Goal: Information Seeking & Learning: Learn about a topic

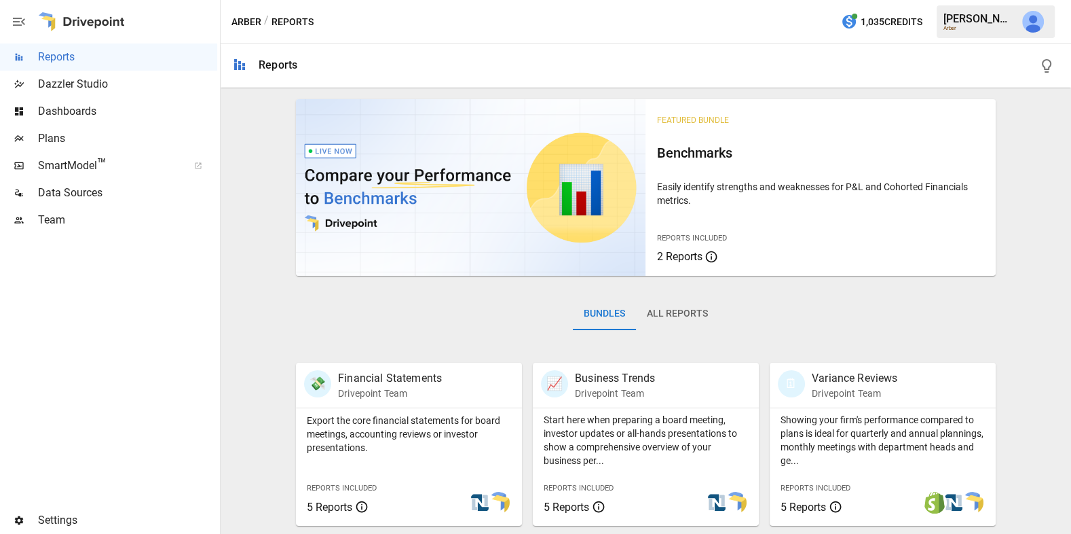
click at [696, 311] on button "All Reports" at bounding box center [677, 313] width 83 height 33
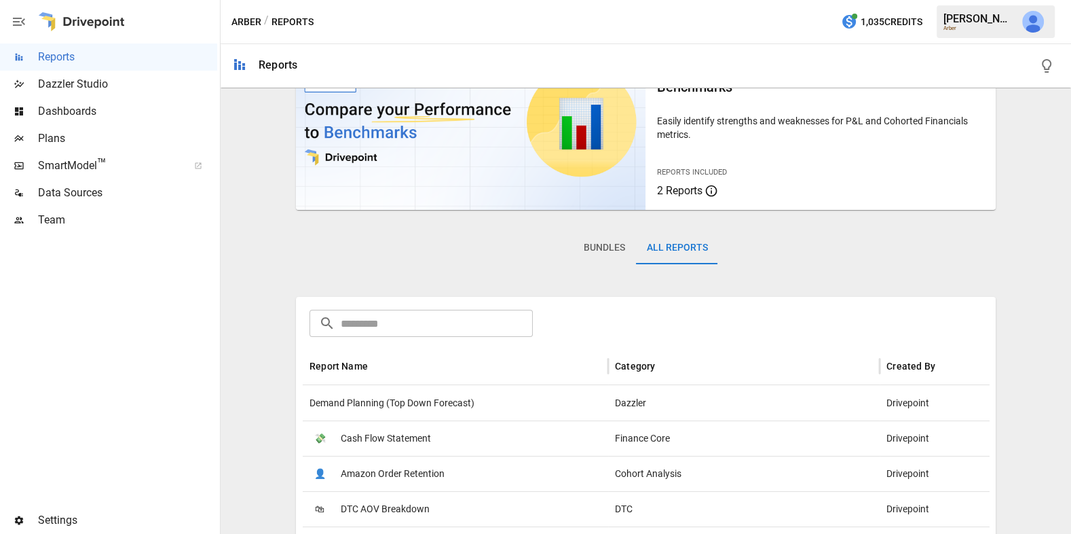
scroll to position [68, 0]
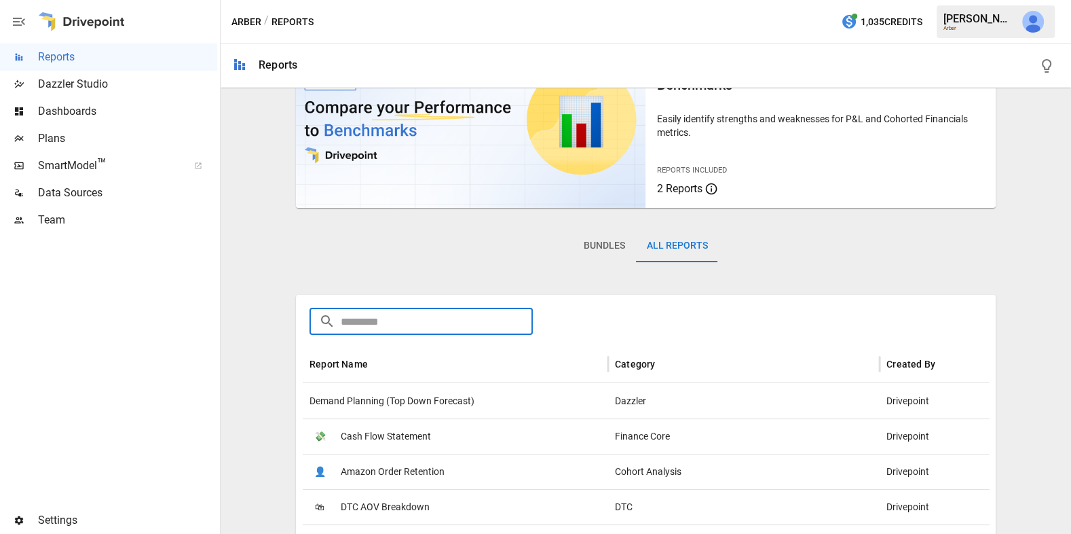
click at [475, 319] on input "text" at bounding box center [437, 320] width 192 height 27
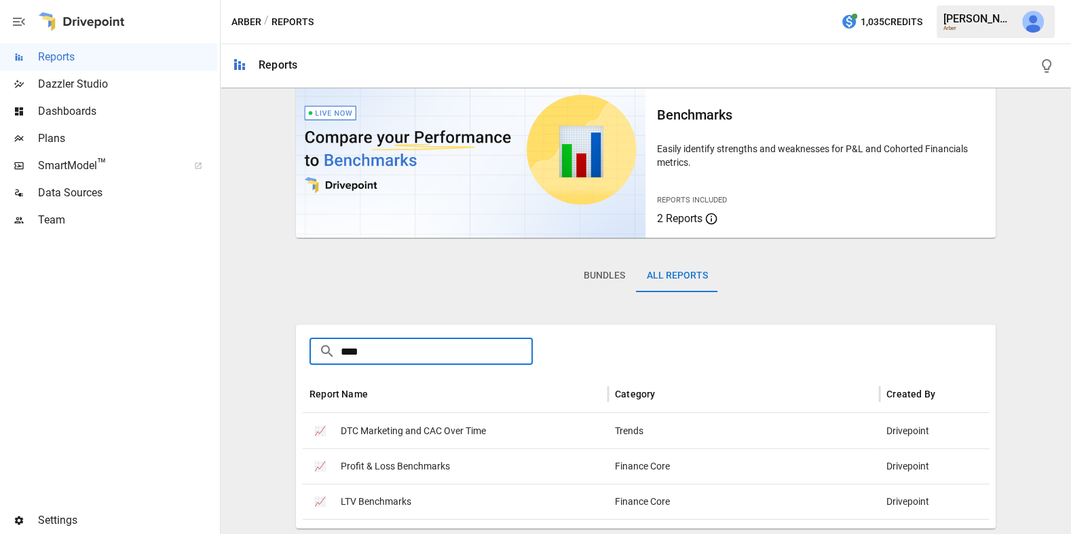
scroll to position [37, 0]
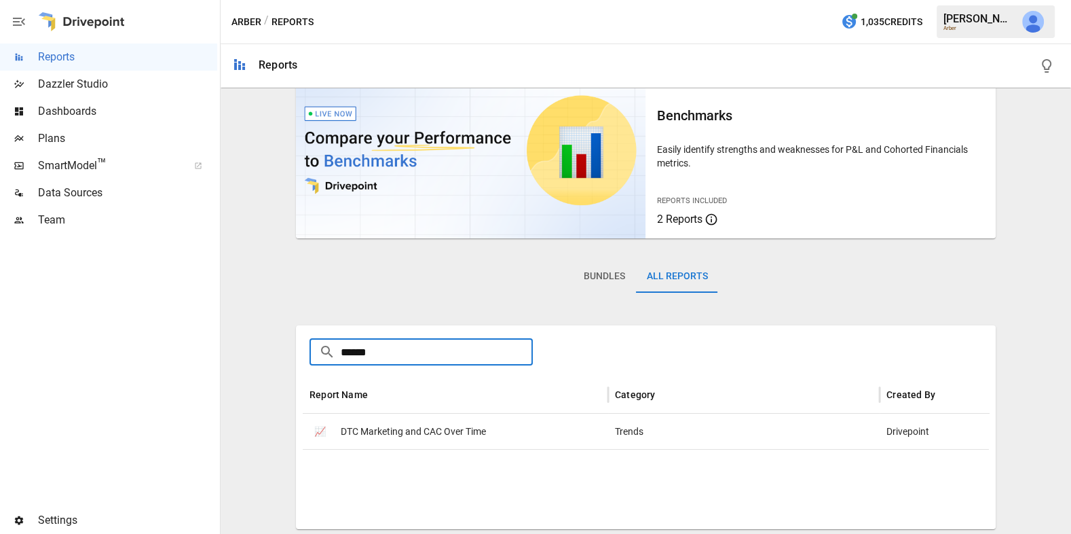
type input "******"
click at [441, 433] on span "DTC Marketing and CAC Over Time" at bounding box center [413, 431] width 145 height 35
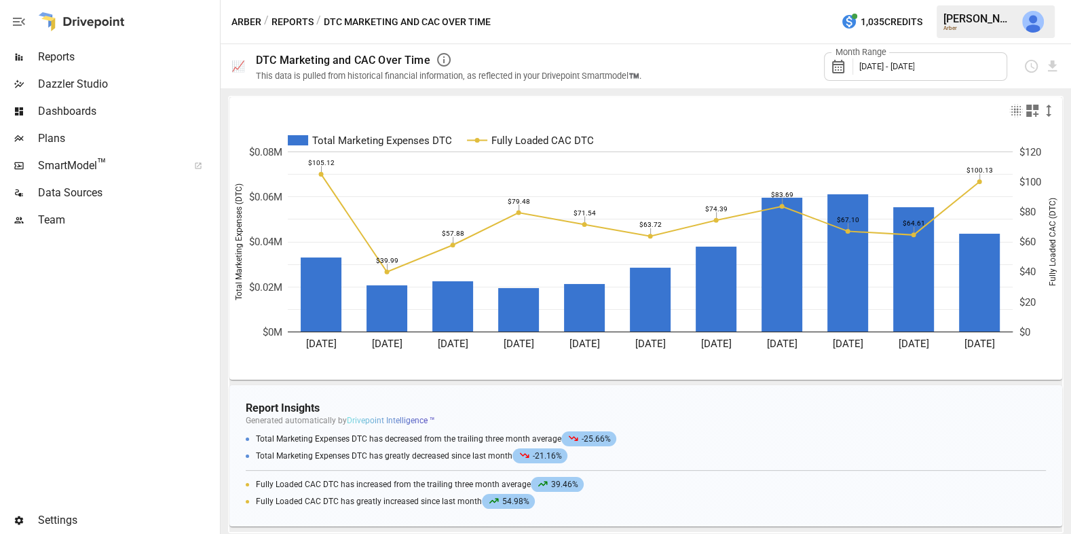
click at [299, 14] on button "Reports" at bounding box center [293, 22] width 42 height 17
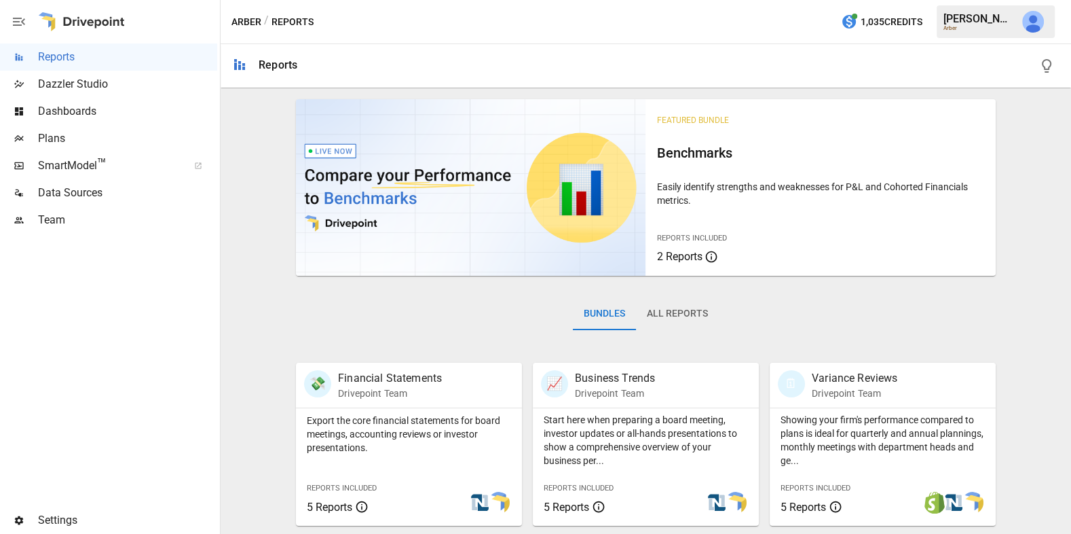
click at [117, 104] on span "Dashboards" at bounding box center [127, 111] width 179 height 16
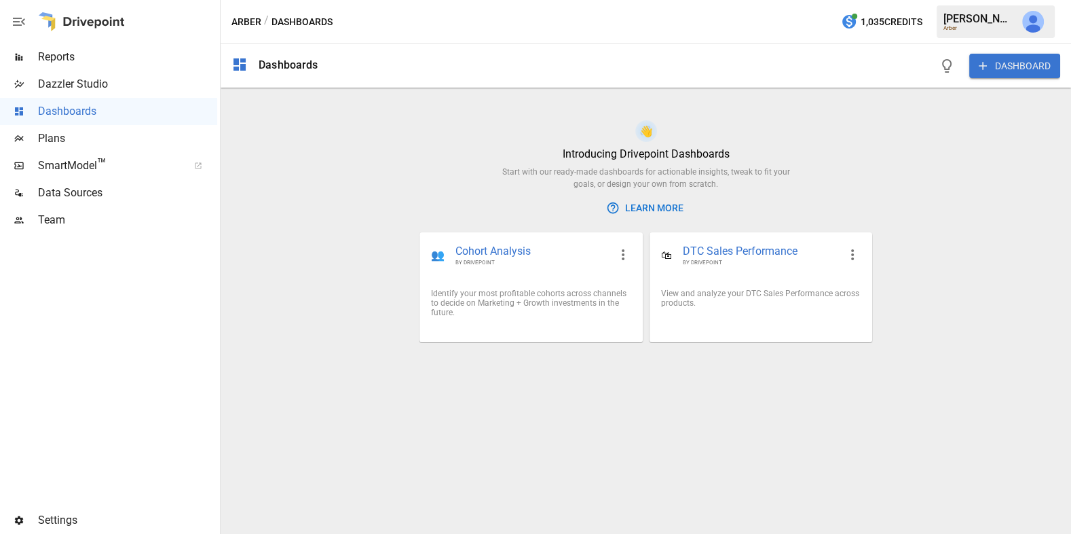
click at [1020, 66] on button "DASHBOARD" at bounding box center [1014, 66] width 91 height 24
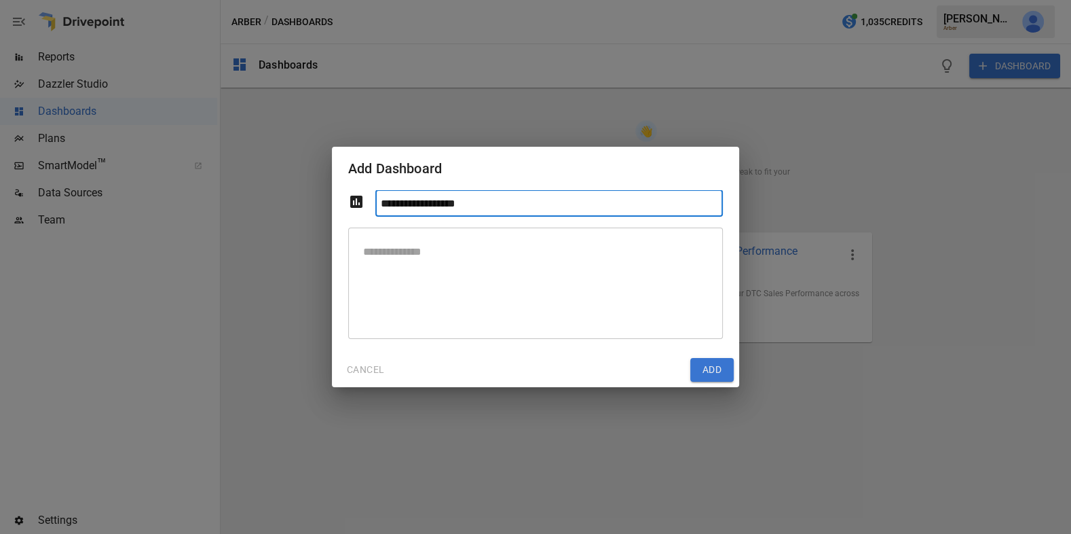
type input "**********"
click at [717, 366] on button "Add" at bounding box center [711, 370] width 43 height 24
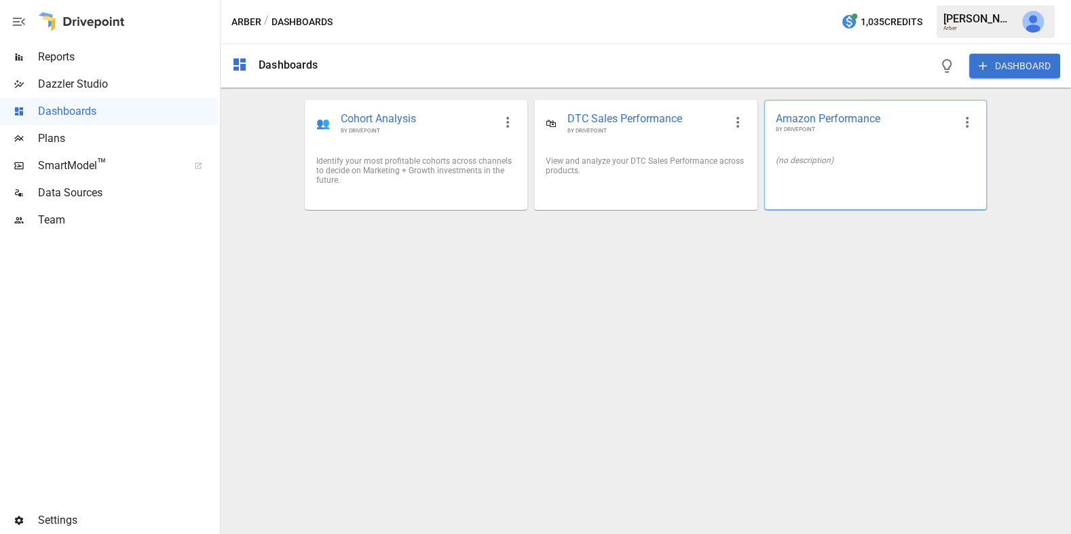
click at [836, 167] on div "(no description)" at bounding box center [875, 160] width 221 height 31
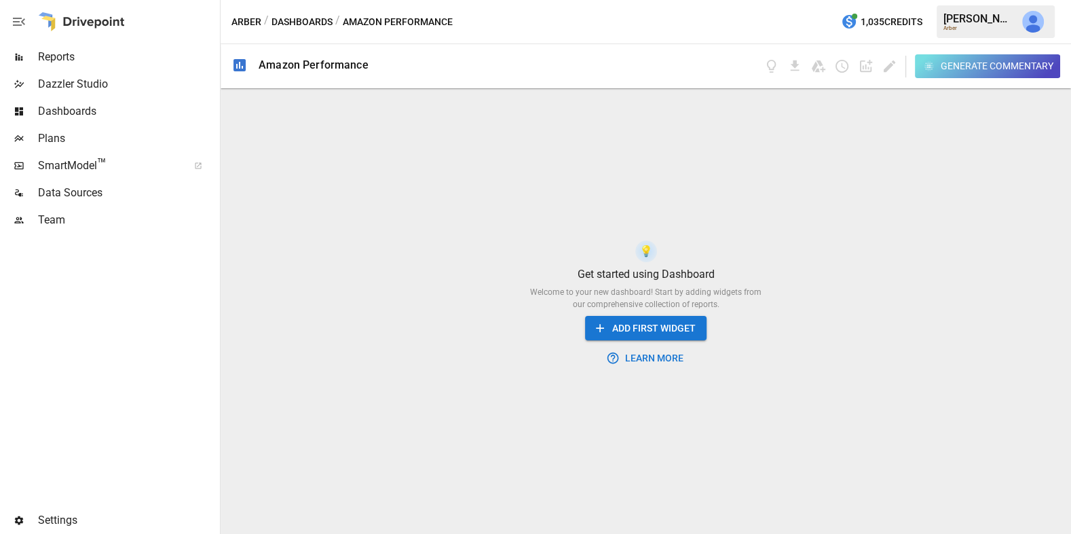
click at [662, 323] on button "ADD FIRST WIDGET" at bounding box center [646, 328] width 122 height 25
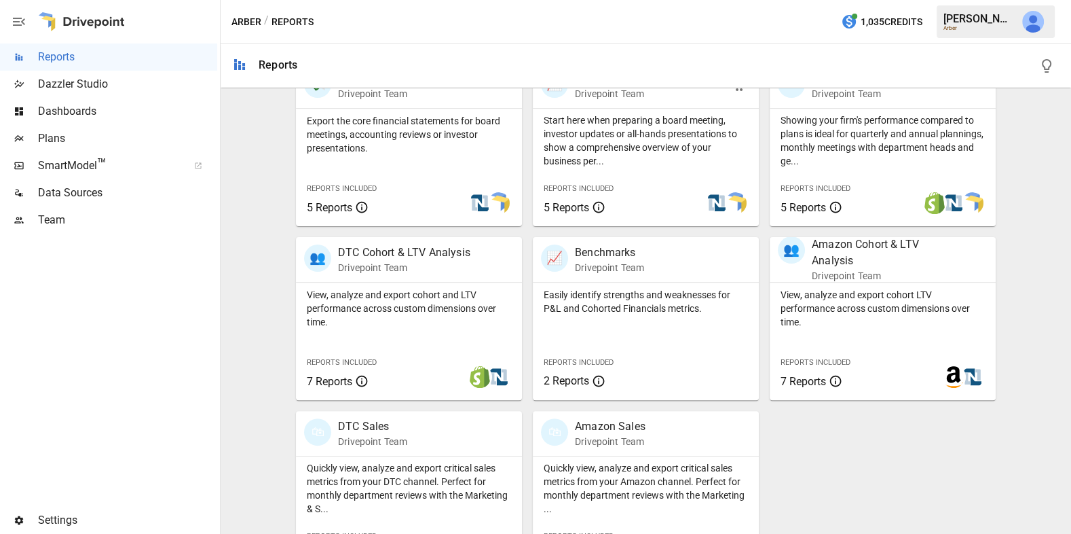
scroll to position [343, 0]
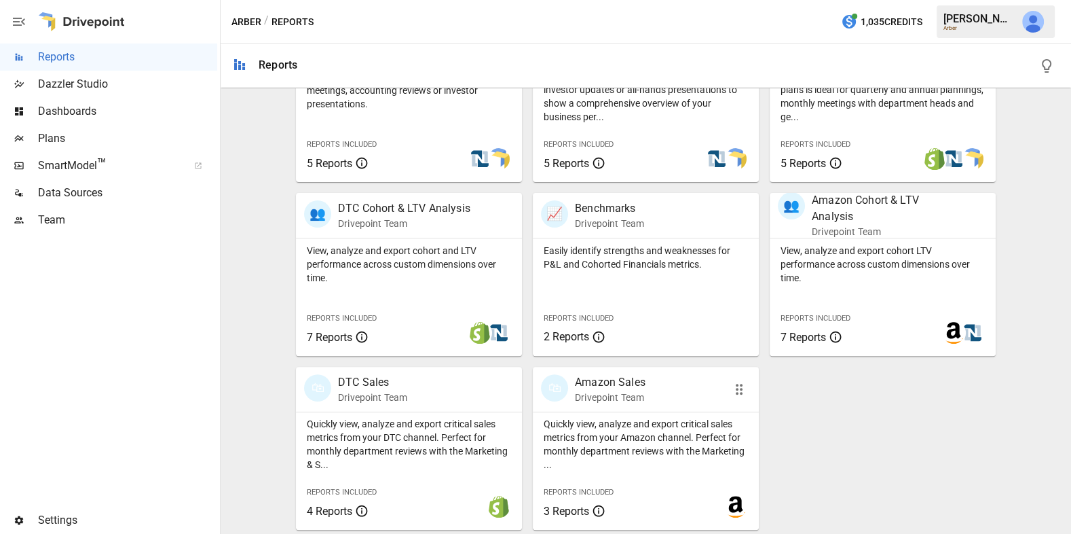
click at [633, 400] on p "Drivepoint Team" at bounding box center [610, 397] width 71 height 14
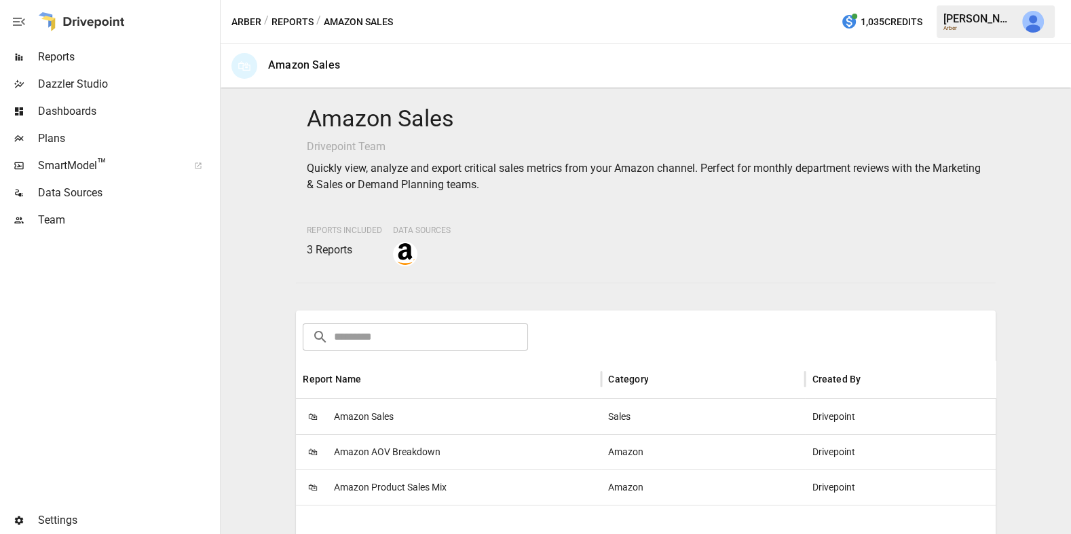
click at [500, 409] on div "🛍 Amazon Sales" at bounding box center [448, 415] width 305 height 35
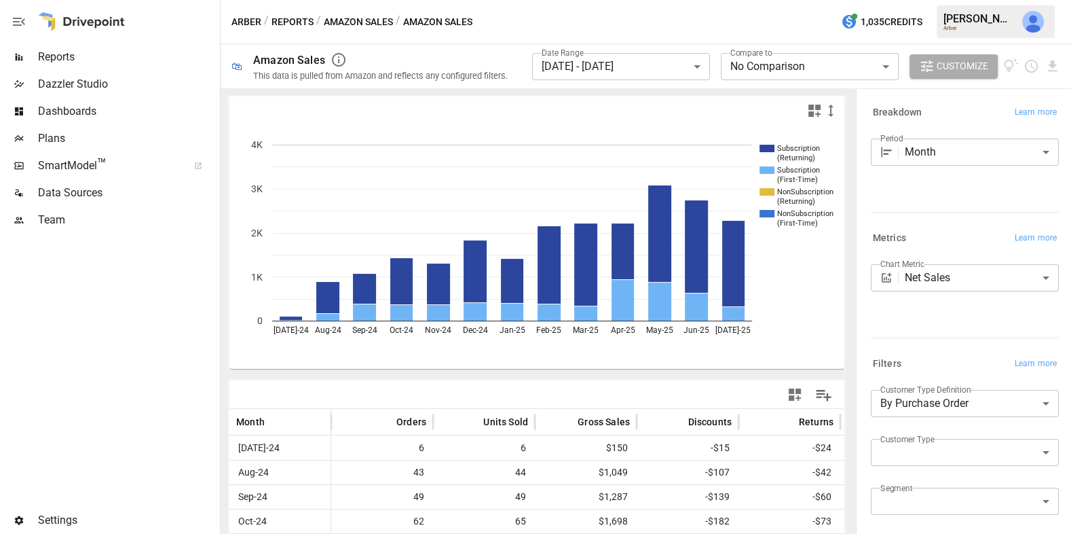
scroll to position [10, 0]
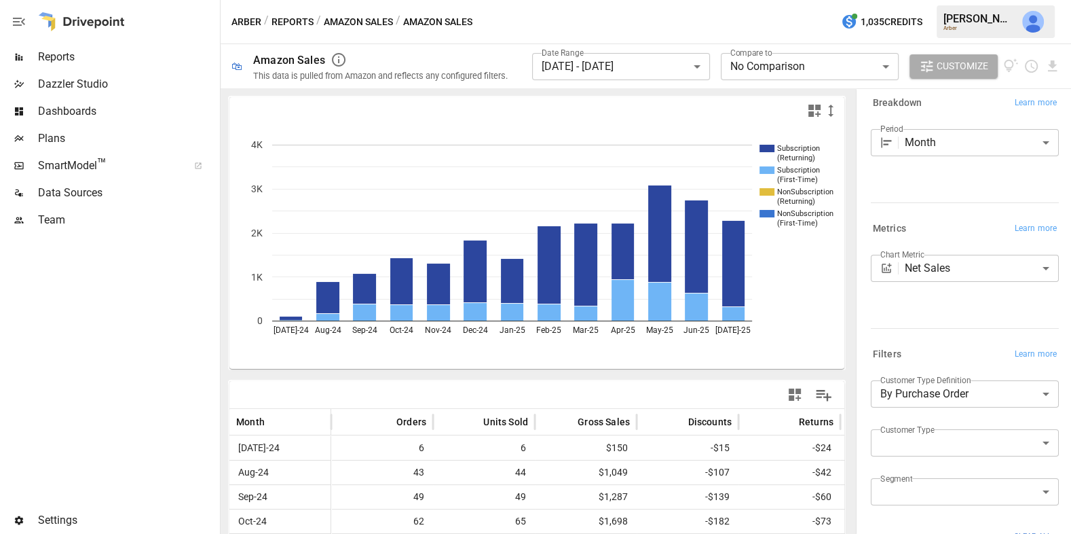
click at [634, 0] on body "**********" at bounding box center [535, 0] width 1071 height 0
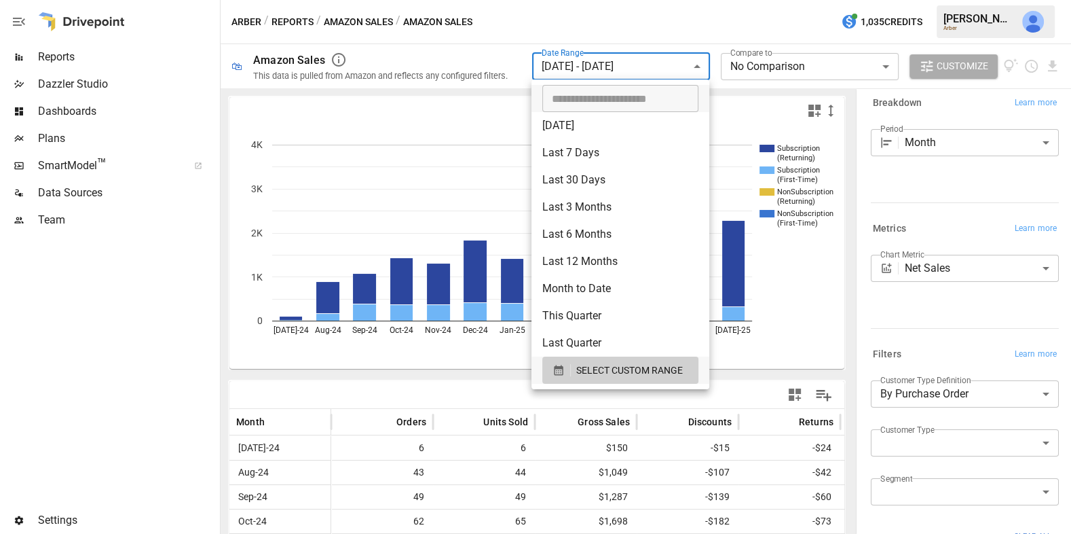
click at [622, 255] on li "Last 12 Months" at bounding box center [620, 261] width 178 height 27
type input "**********"
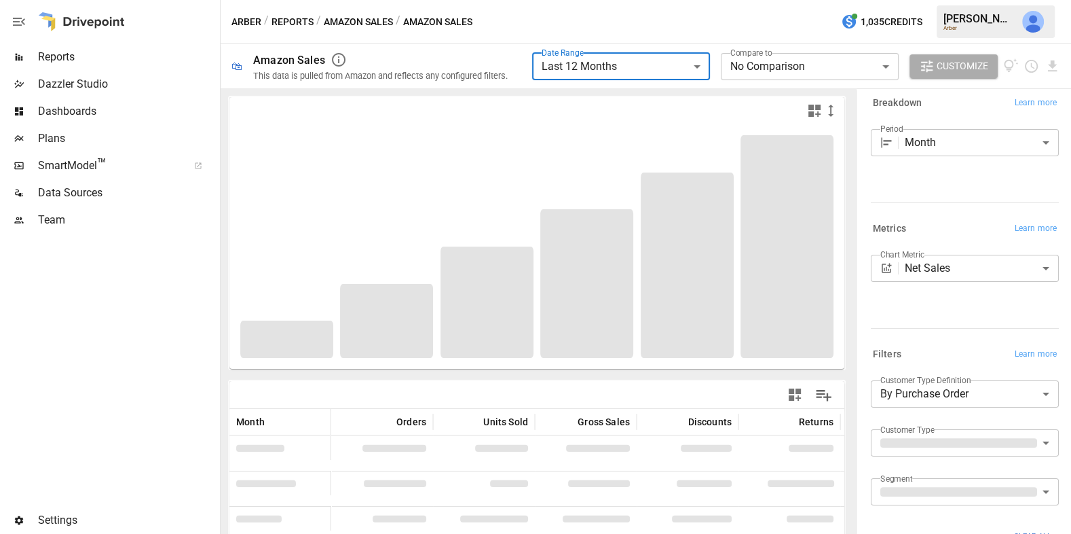
click at [789, 0] on body "**********" at bounding box center [535, 0] width 1071 height 0
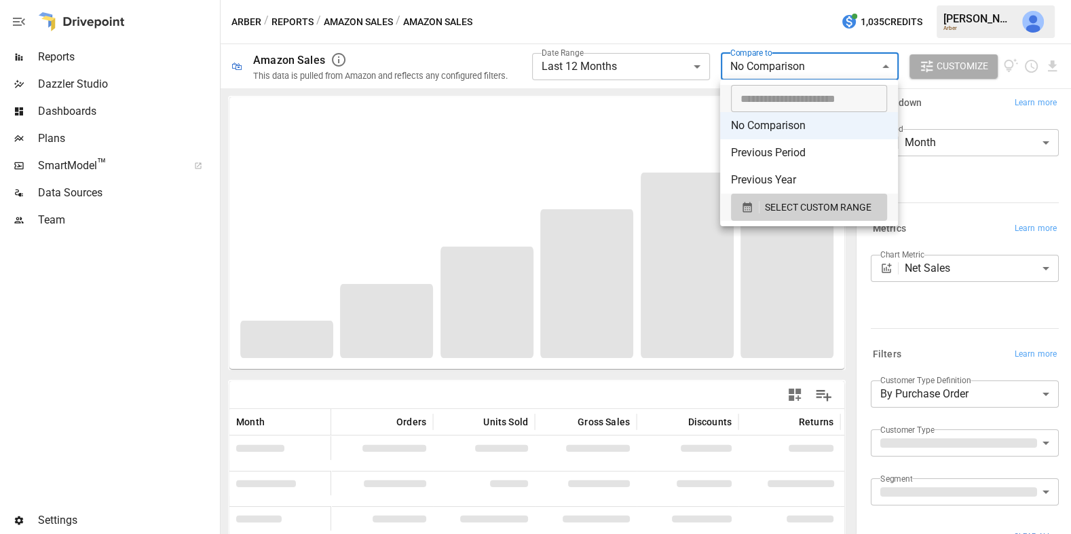
click at [788, 168] on li "Previous Year" at bounding box center [809, 179] width 178 height 27
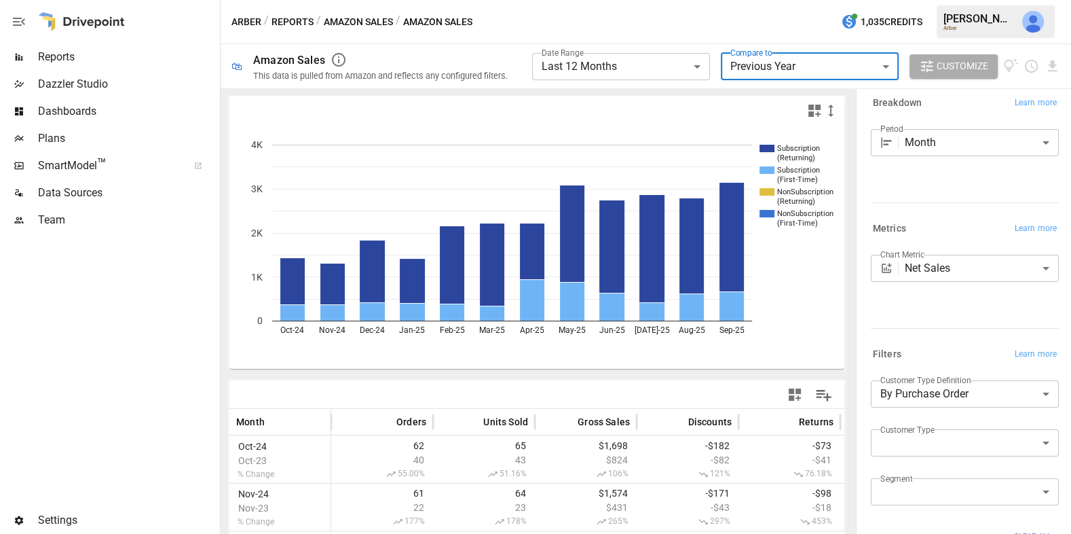
click at [796, 0] on body "**********" at bounding box center [535, 0] width 1071 height 0
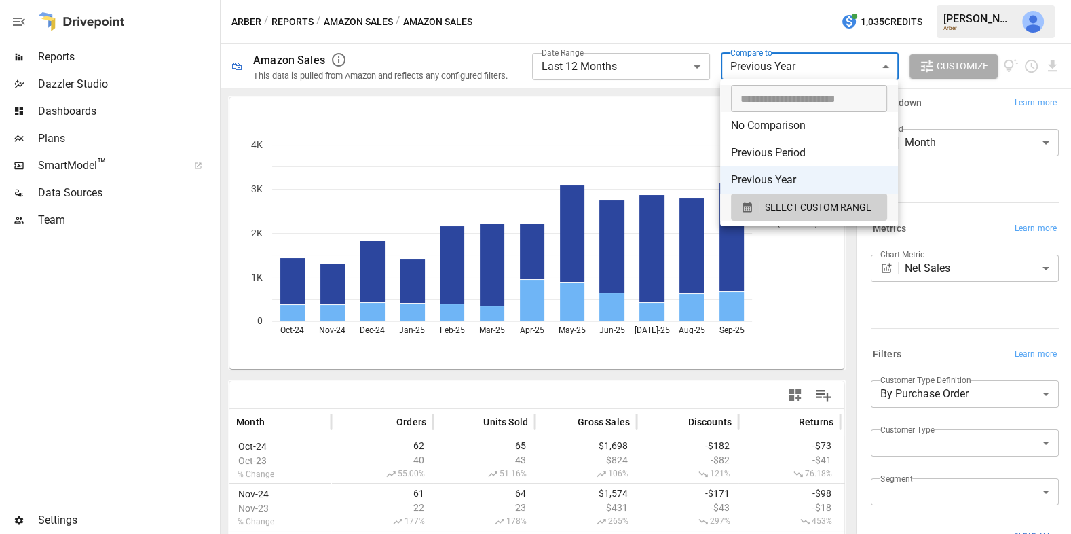
click at [796, 143] on li "Previous Period" at bounding box center [809, 152] width 178 height 27
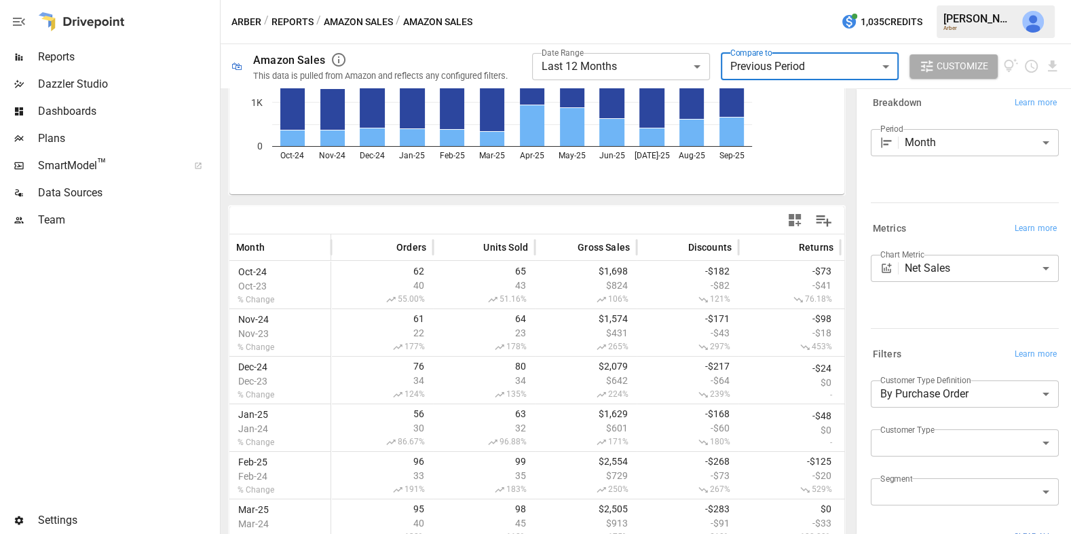
scroll to position [117, 0]
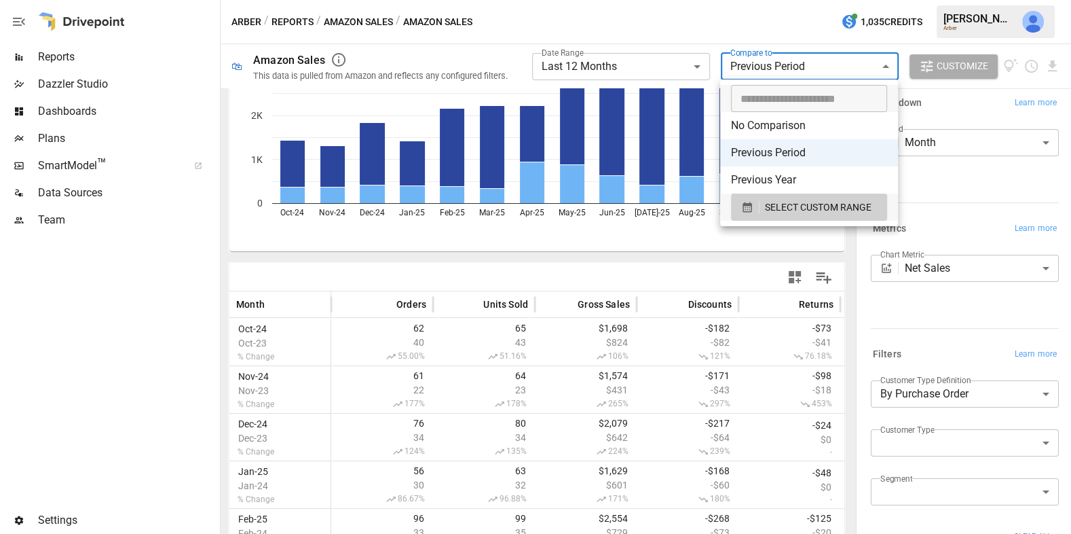
click at [813, 0] on body "**********" at bounding box center [535, 0] width 1071 height 0
click at [777, 172] on li "Previous Year" at bounding box center [809, 179] width 178 height 27
type input "**********"
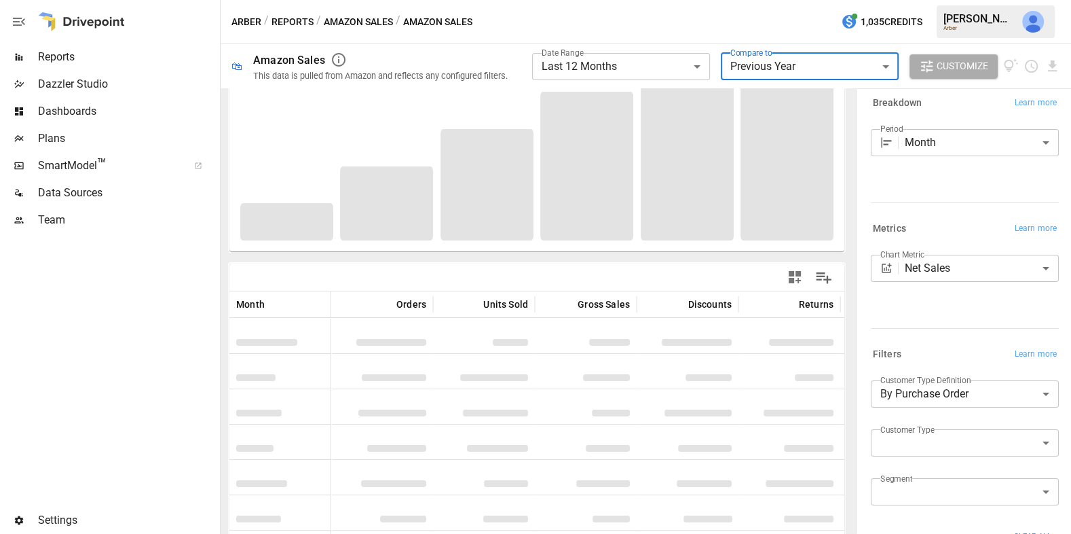
scroll to position [117, 0]
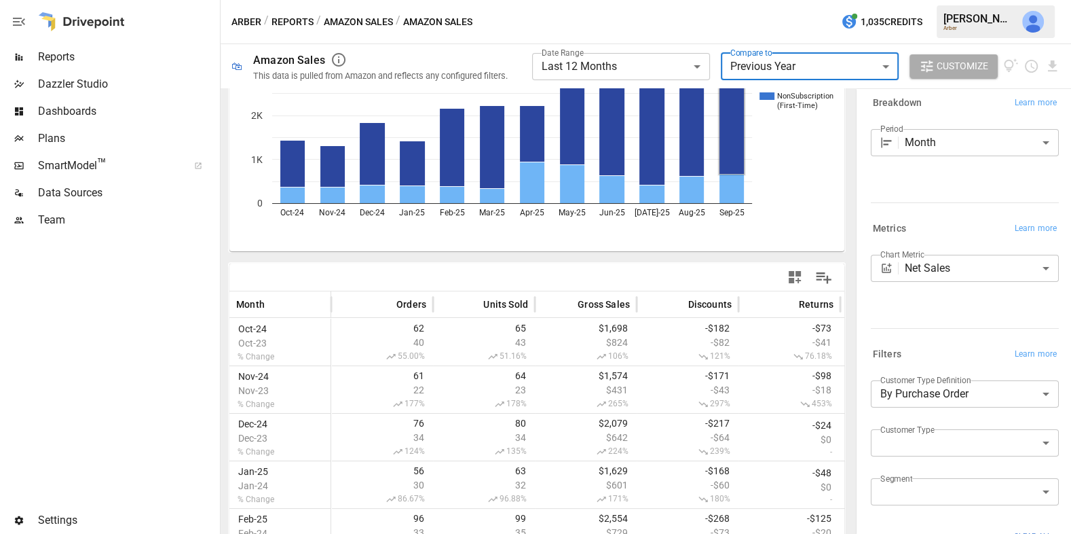
click at [624, 0] on body "**********" at bounding box center [535, 0] width 1071 height 0
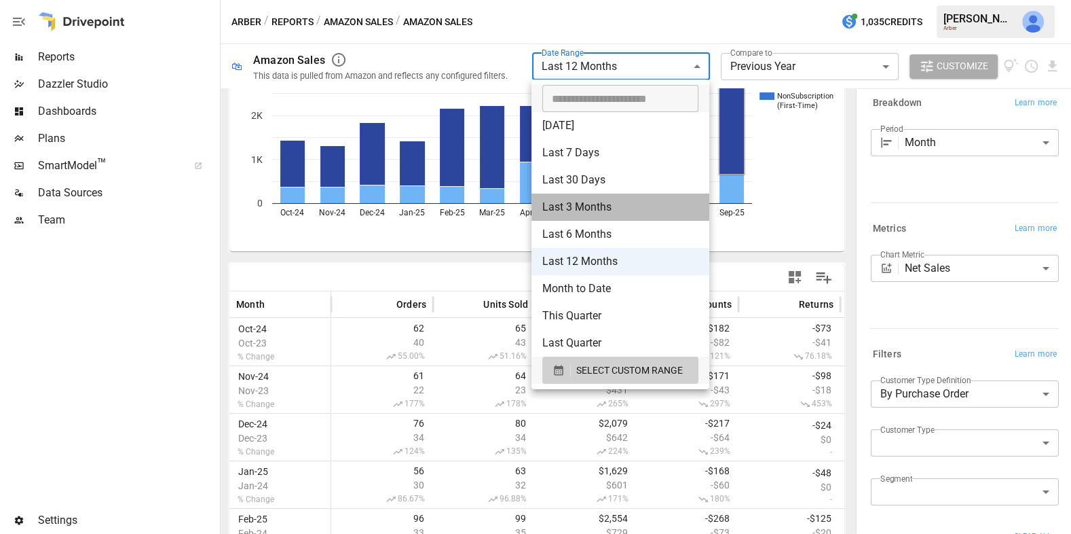
click at [616, 208] on li "Last 3 Months" at bounding box center [620, 206] width 178 height 27
type input "**********"
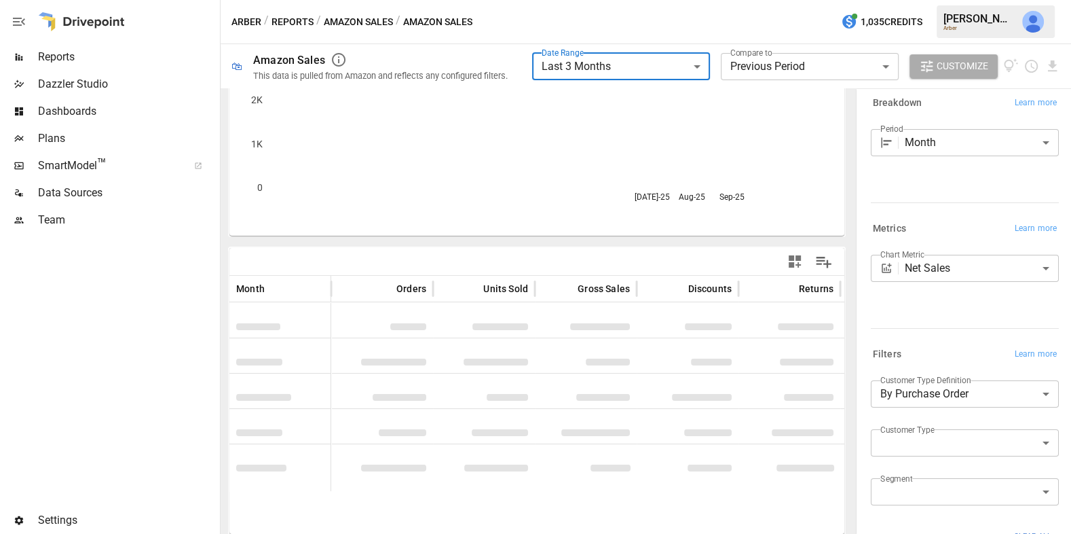
scroll to position [117, 0]
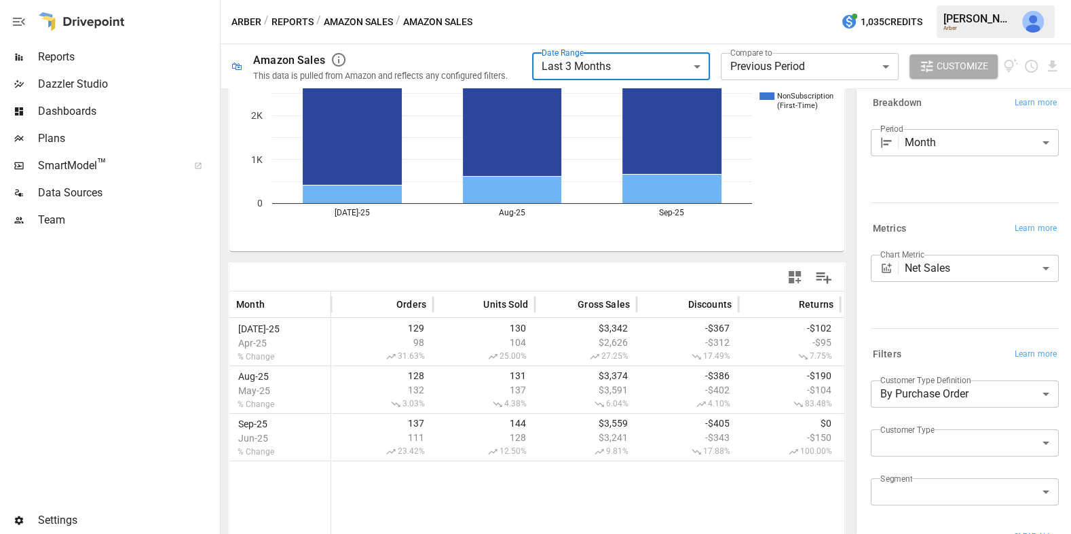
click at [662, 50] on div "**********" at bounding box center [715, 66] width 367 height 37
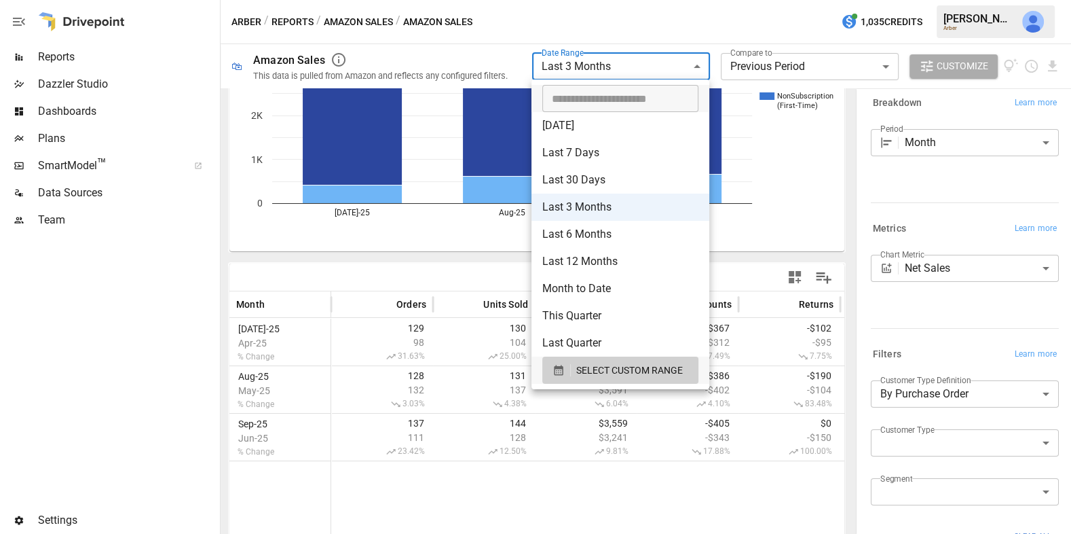
click at [661, 0] on body "**********" at bounding box center [535, 0] width 1071 height 0
click at [639, 251] on li "Last 12 Months" at bounding box center [620, 261] width 178 height 27
type input "**********"
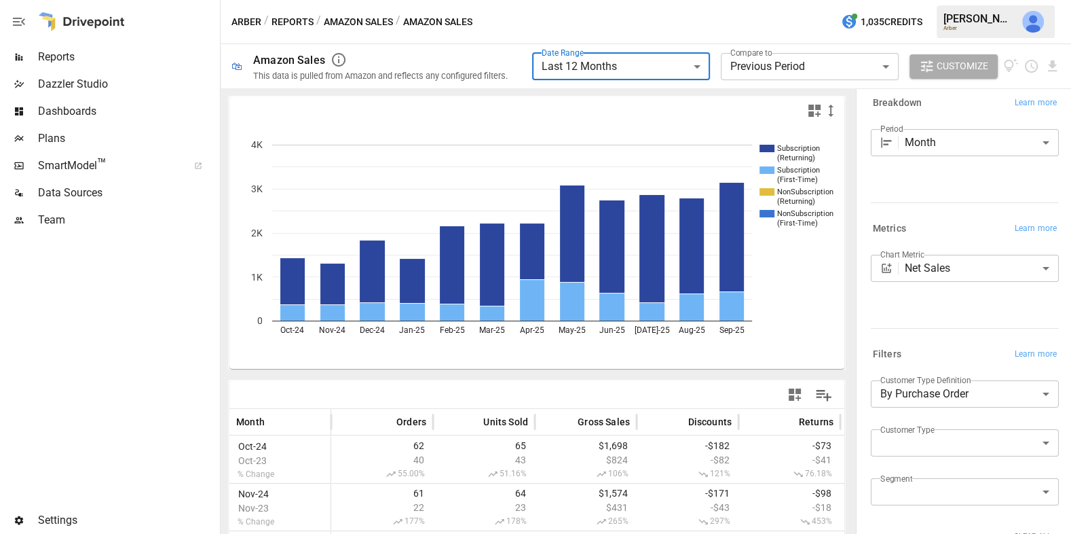
click at [798, 391] on icon "button" at bounding box center [795, 394] width 12 height 12
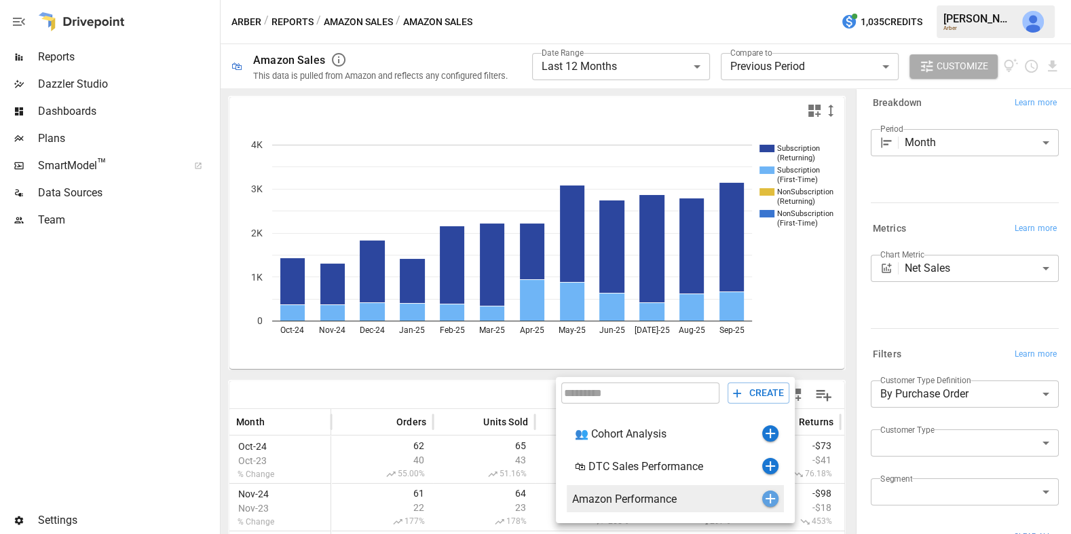
click at [769, 496] on icon "button" at bounding box center [770, 498] width 16 height 16
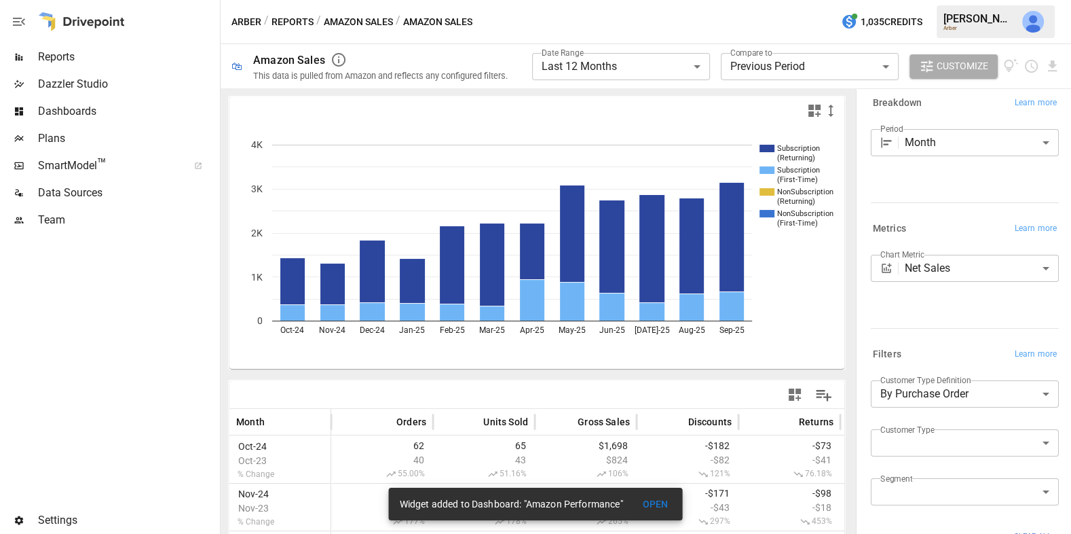
click at [815, 113] on icon "button" at bounding box center [814, 110] width 16 height 16
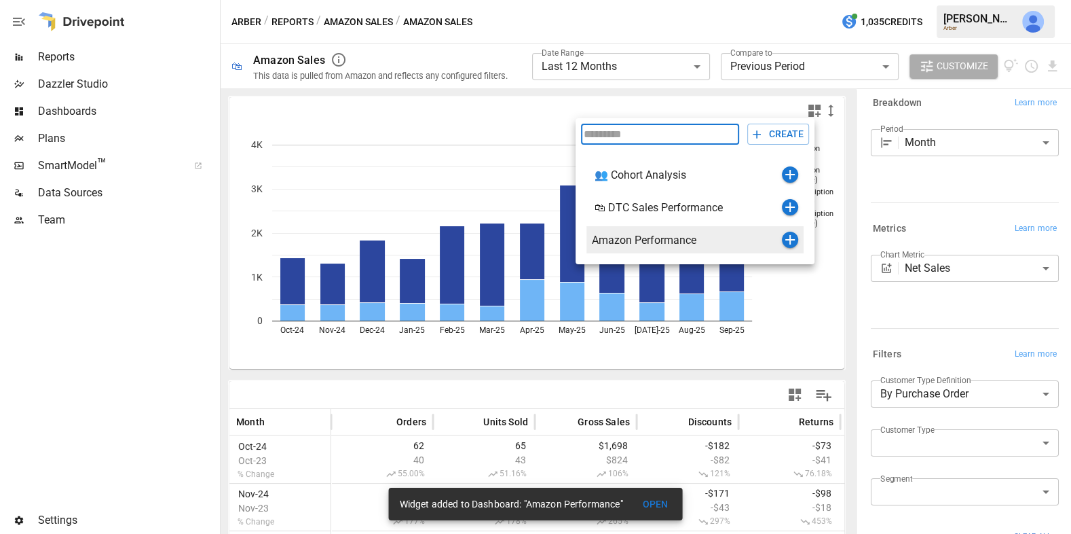
click at [794, 236] on icon "button" at bounding box center [790, 239] width 16 height 16
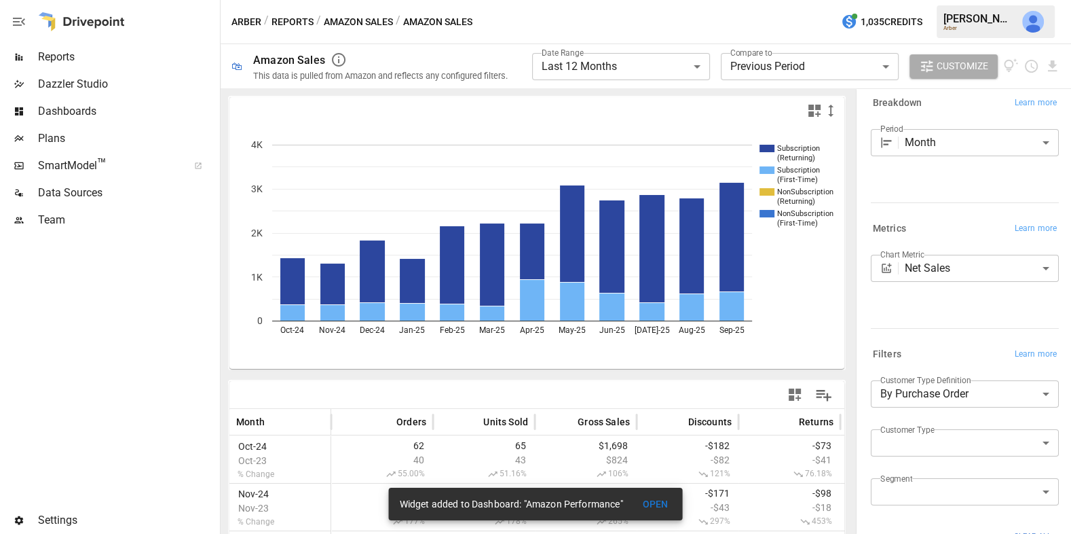
click at [353, 20] on button "Amazon Sales" at bounding box center [358, 22] width 69 height 17
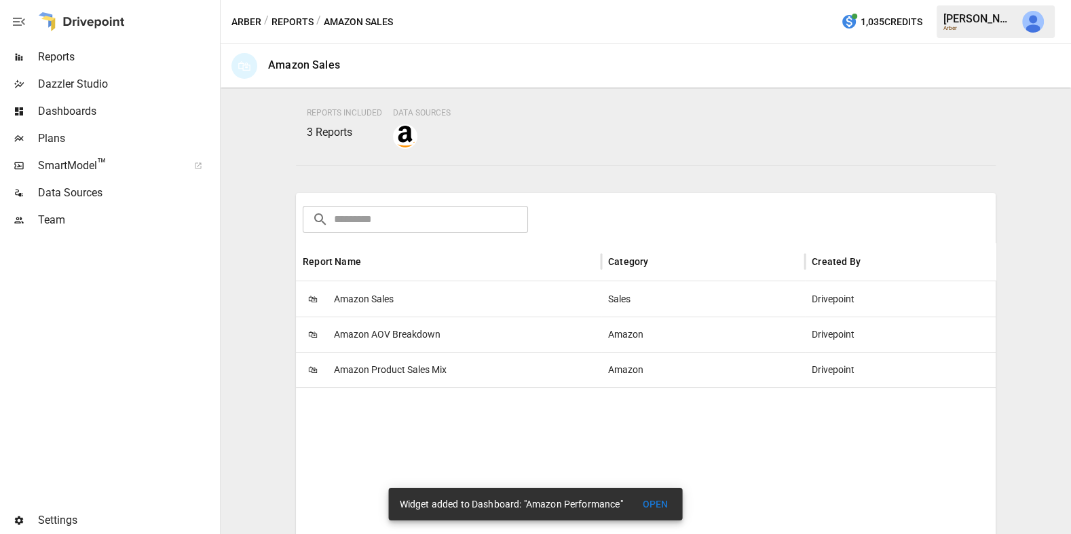
scroll to position [163, 0]
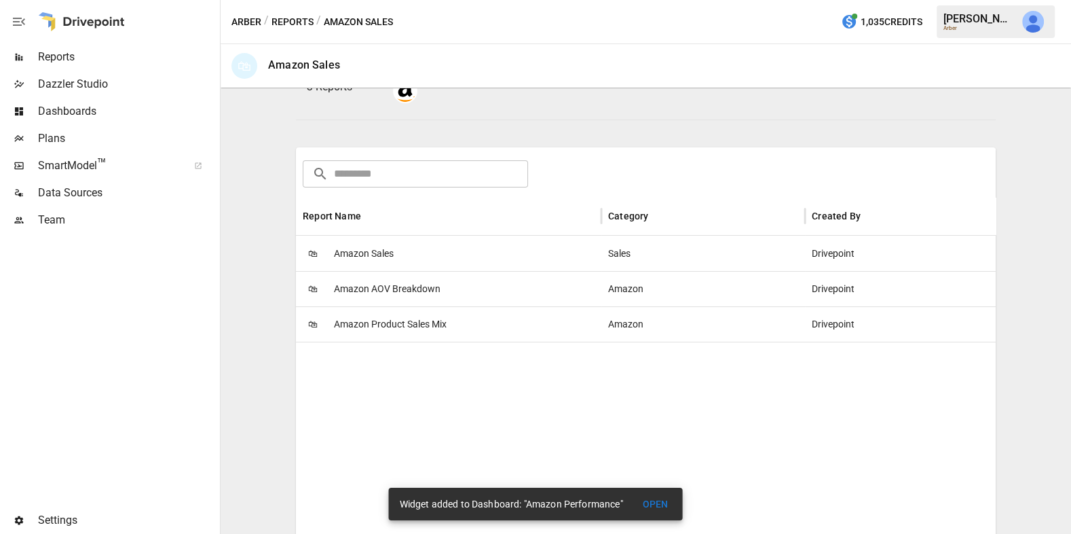
click at [407, 281] on span "Amazon AOV Breakdown" at bounding box center [387, 289] width 107 height 35
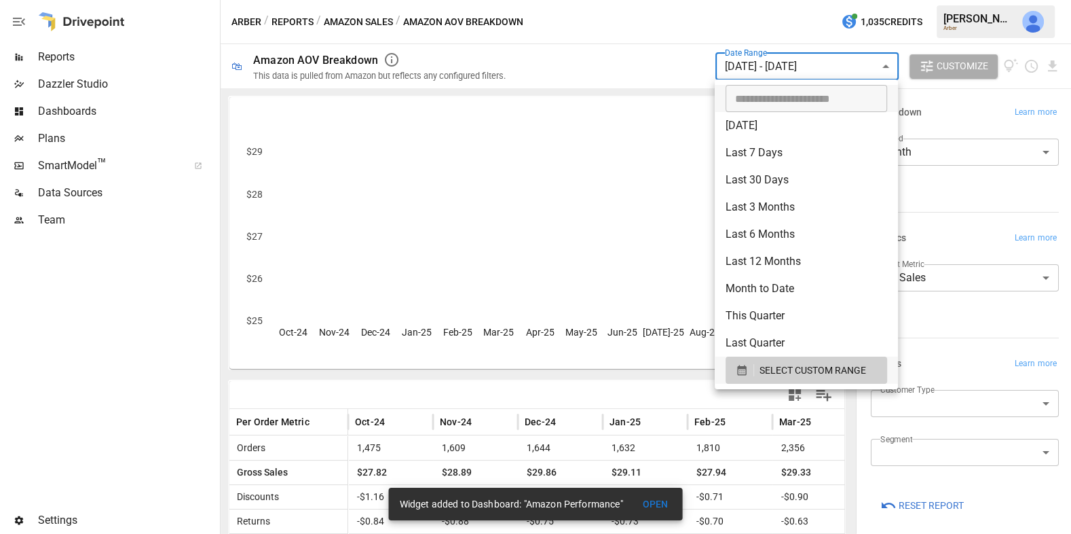
click at [814, 0] on body "Reports Dazzler Studio Dashboards Plans SmartModel ™ Data Sources Team Settings…" at bounding box center [535, 0] width 1071 height 0
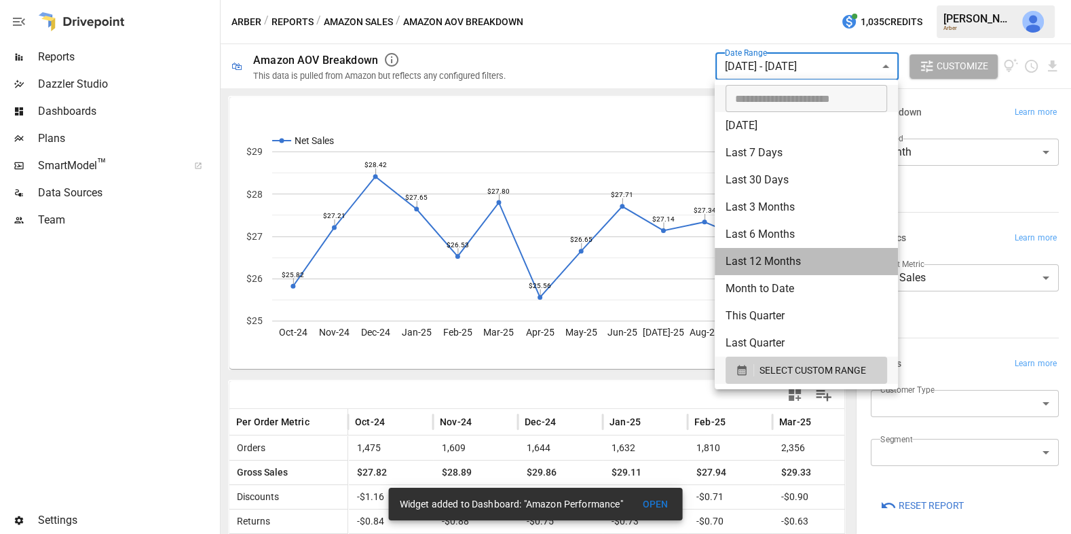
click at [775, 262] on li "Last 12 Months" at bounding box center [806, 261] width 183 height 27
type input "**********"
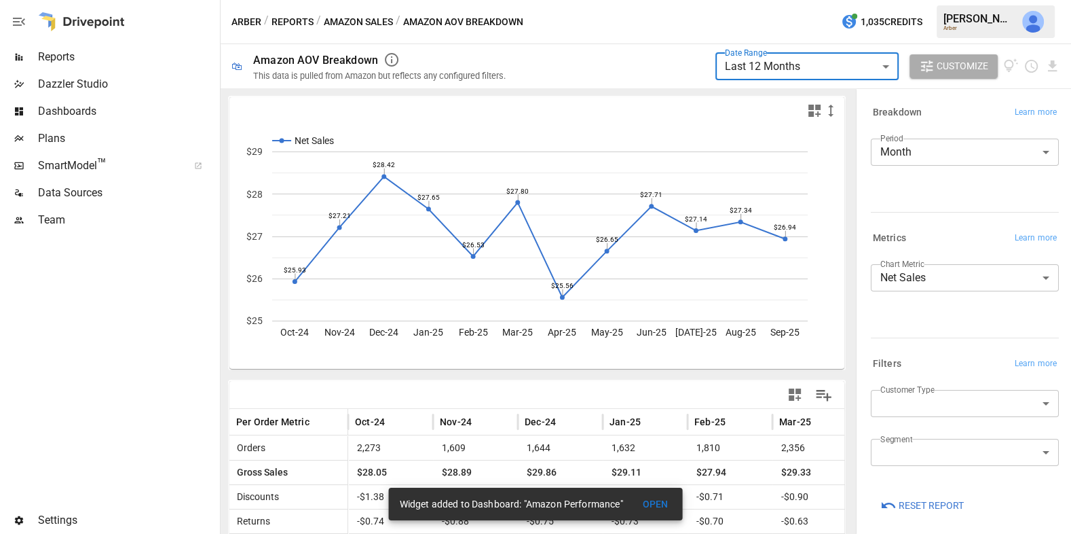
click at [812, 114] on icon "button" at bounding box center [814, 111] width 12 height 12
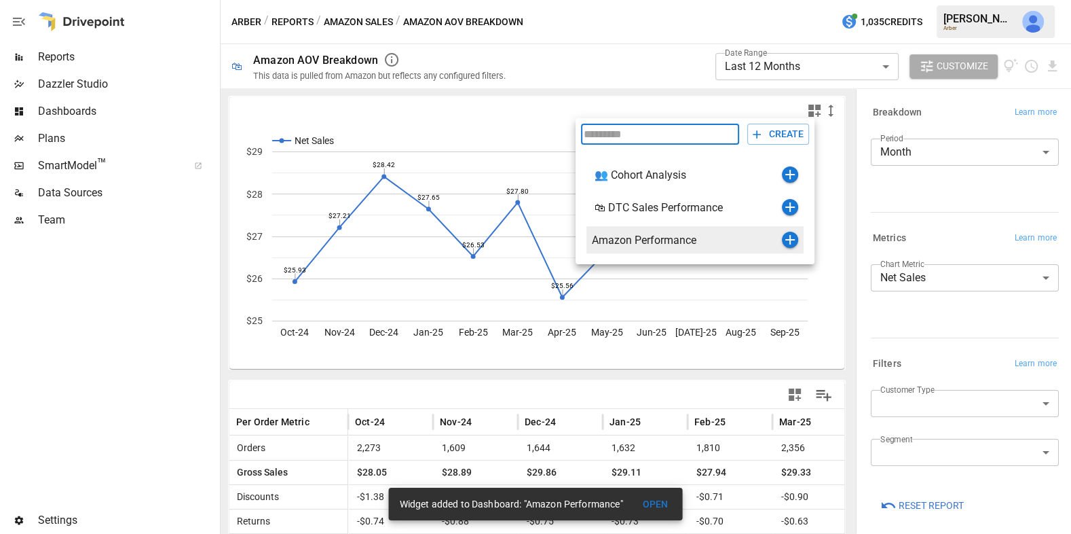
click at [791, 244] on icon "button" at bounding box center [790, 239] width 16 height 16
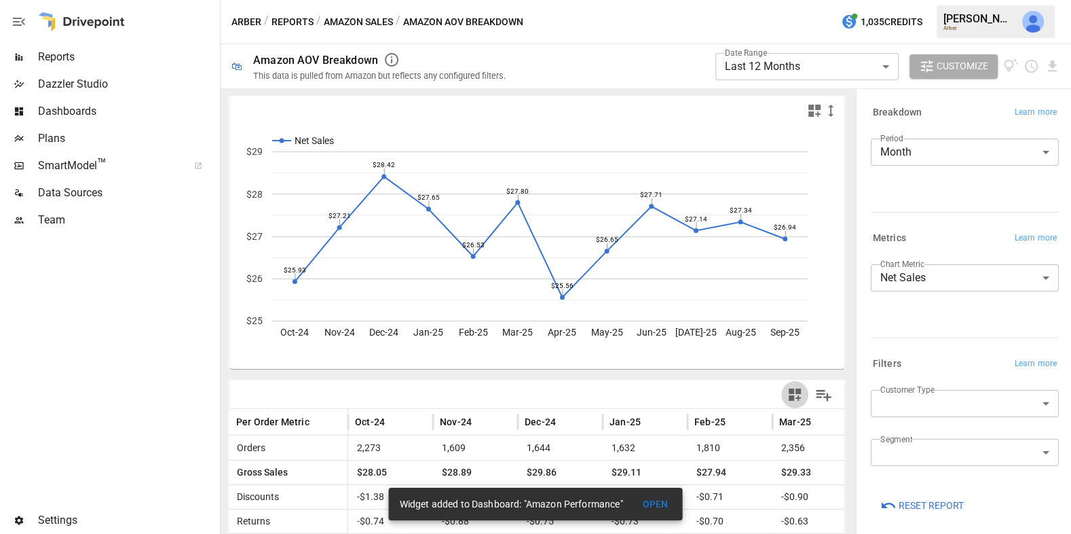
click at [794, 399] on icon "button" at bounding box center [795, 394] width 16 height 16
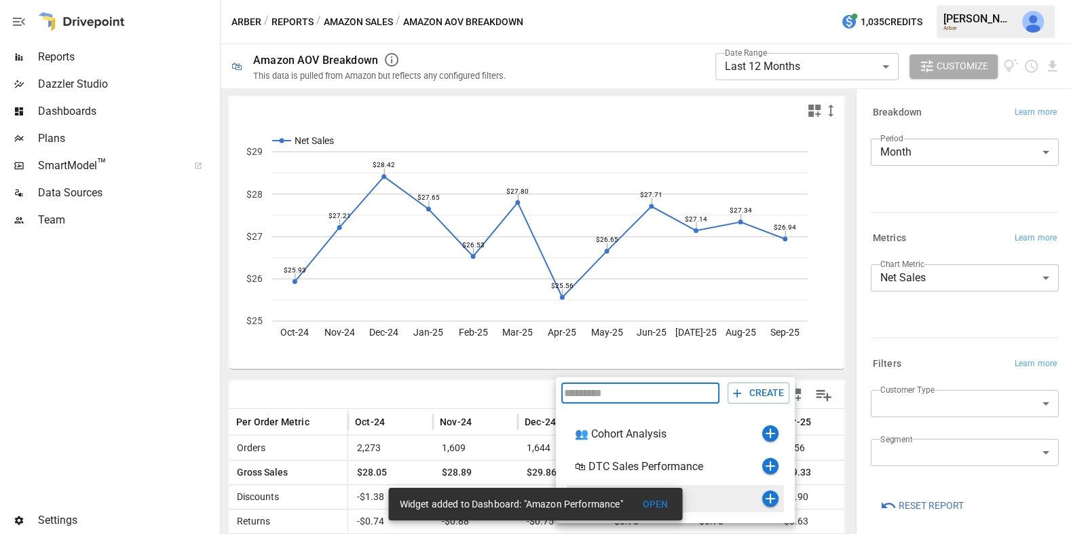
click at [772, 501] on icon "button" at bounding box center [770, 498] width 16 height 16
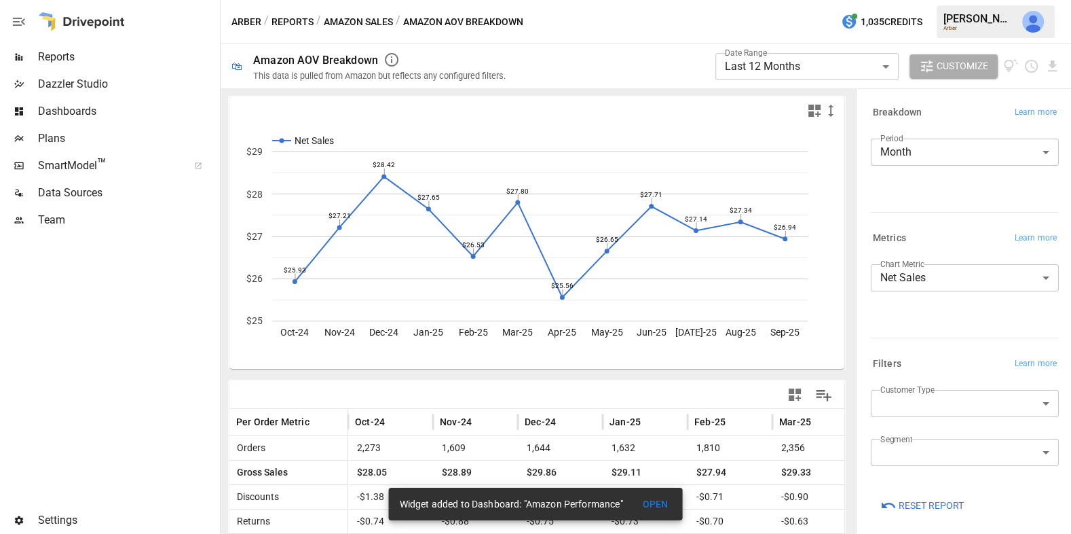
click at [383, 24] on button "Amazon Sales" at bounding box center [358, 22] width 69 height 17
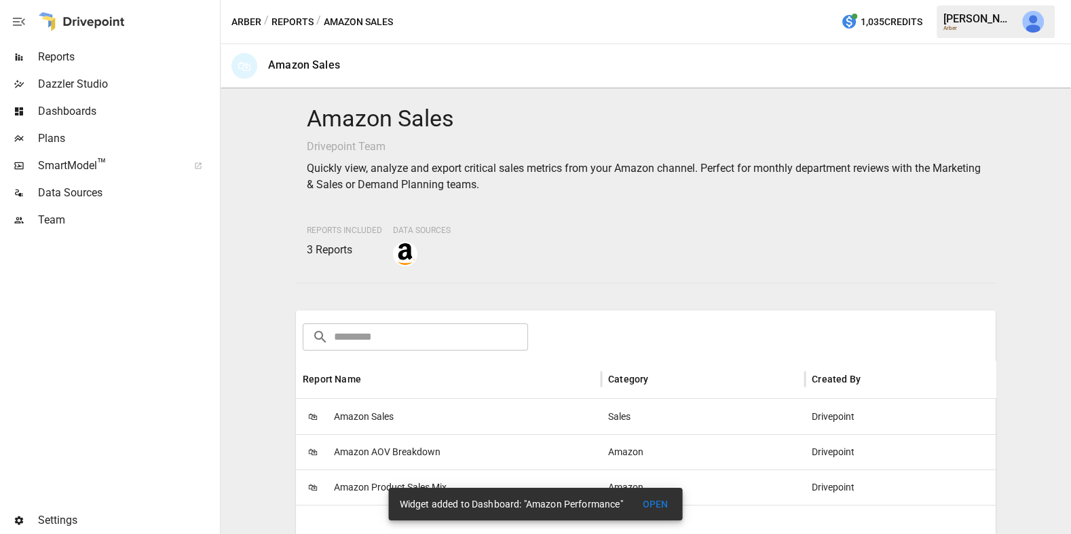
click at [360, 479] on span "Amazon Product Sales Mix" at bounding box center [390, 487] width 113 height 35
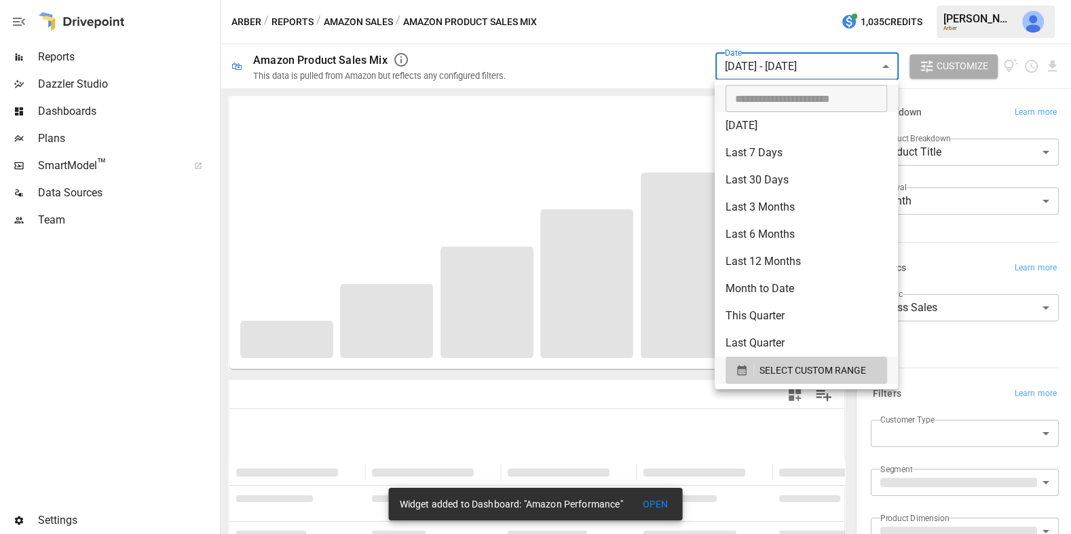
click at [772, 0] on body "**********" at bounding box center [535, 0] width 1071 height 0
click at [770, 260] on li "Last 12 Months" at bounding box center [806, 261] width 183 height 27
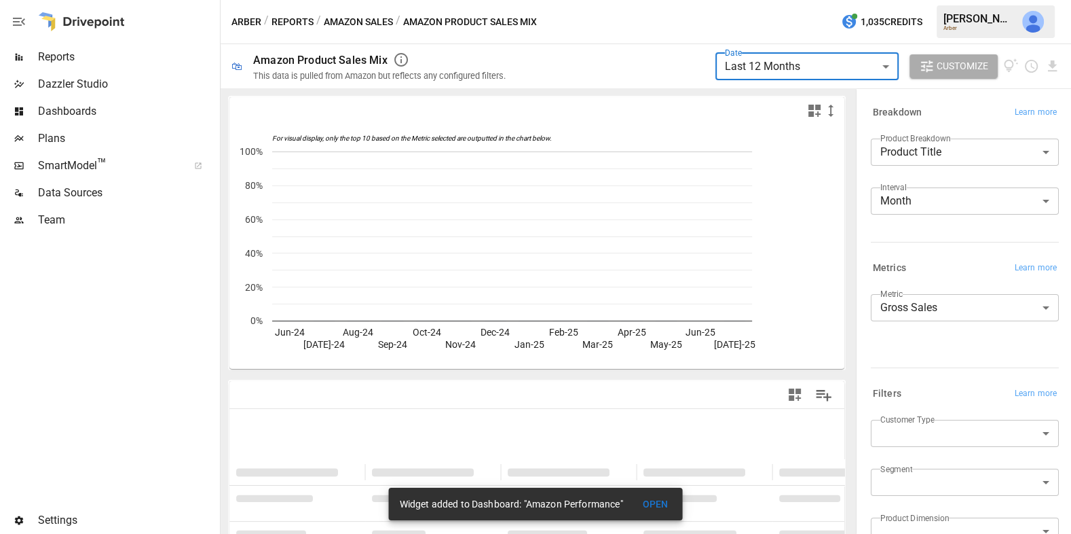
type input "**********"
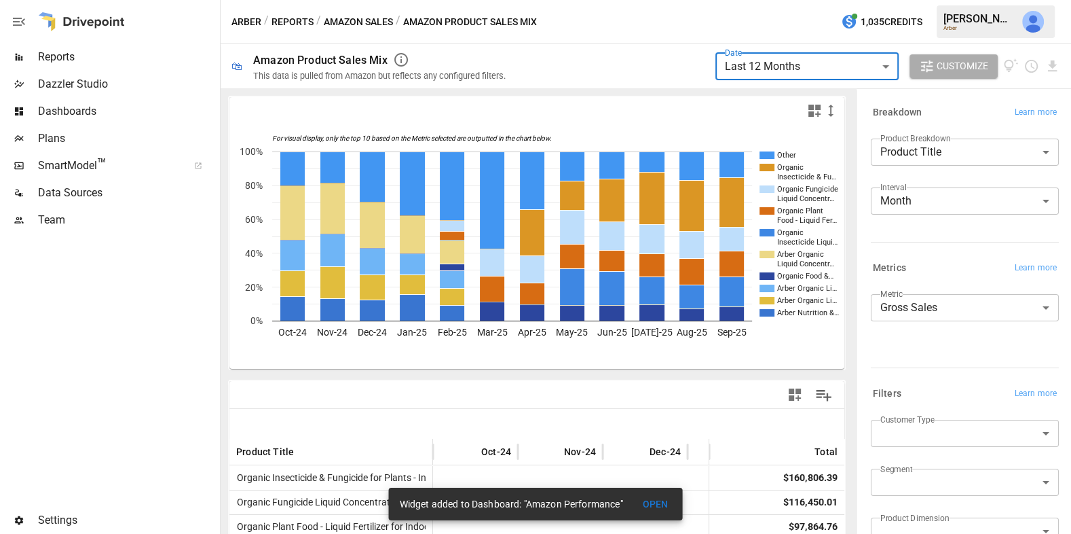
click at [817, 105] on icon "button" at bounding box center [814, 111] width 12 height 12
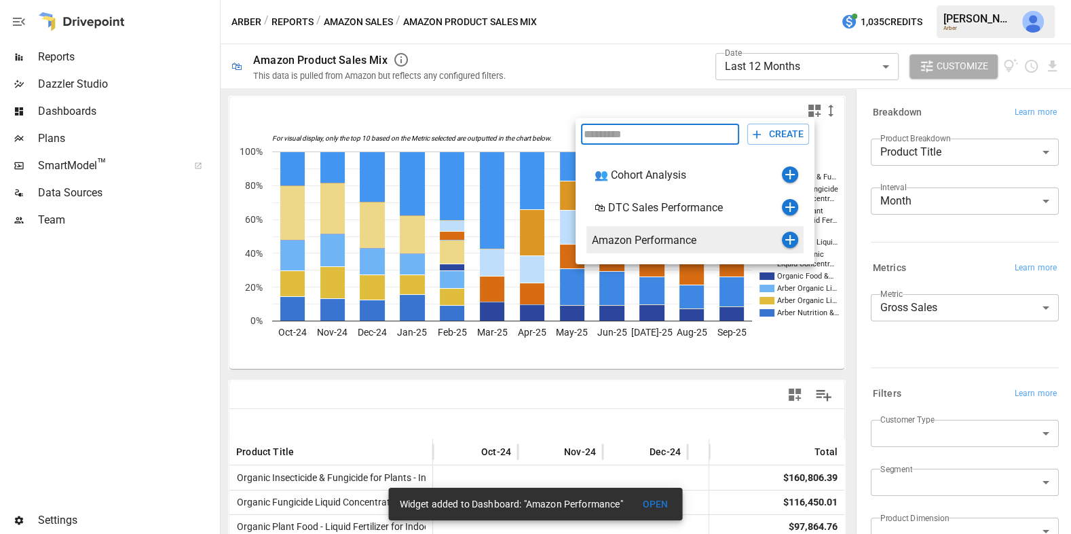
click at [788, 238] on icon "button" at bounding box center [790, 239] width 16 height 16
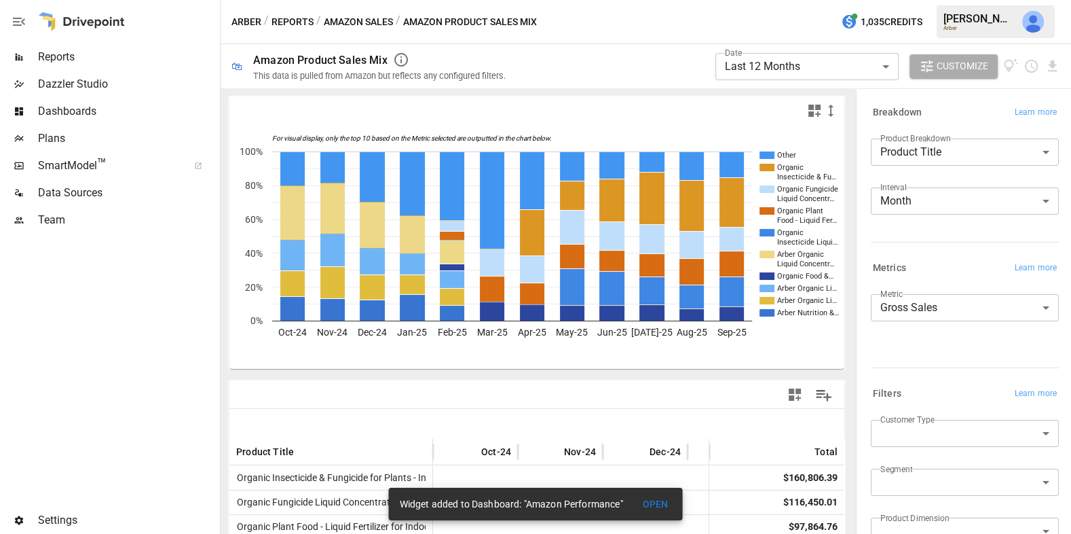
click at [350, 19] on button "Amazon Sales" at bounding box center [358, 22] width 69 height 17
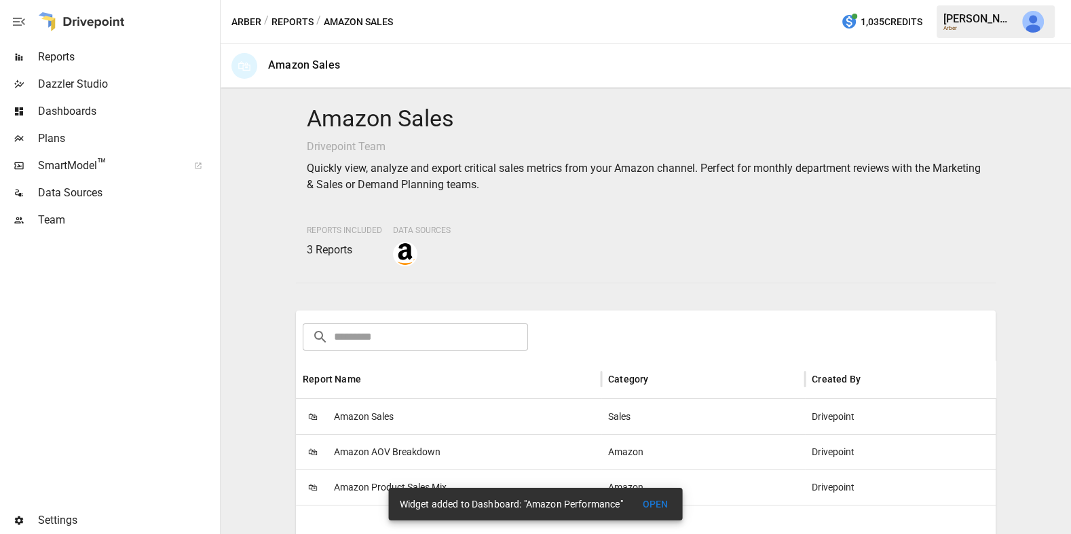
click at [288, 25] on button "Reports" at bounding box center [293, 22] width 42 height 17
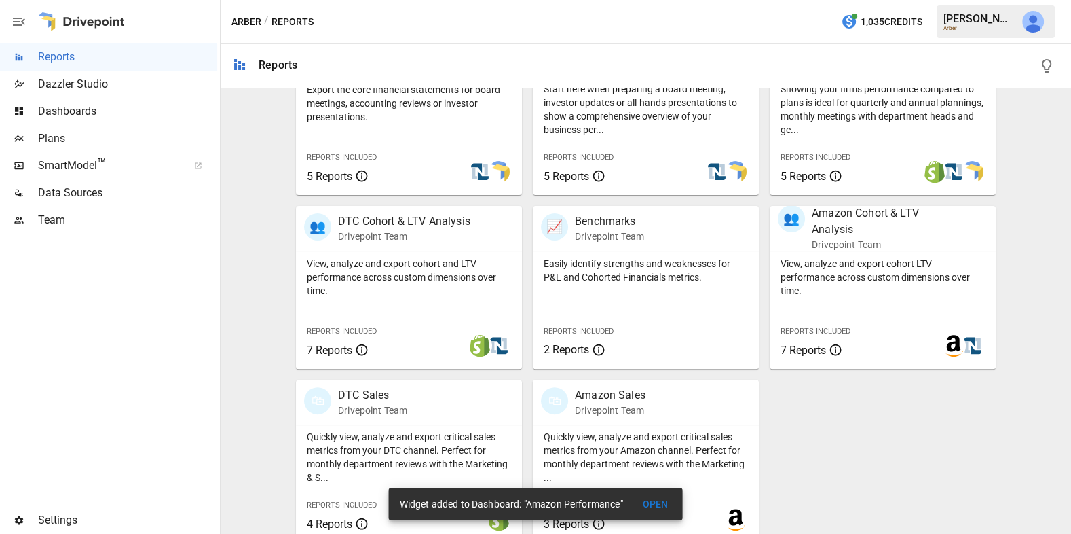
scroll to position [343, 0]
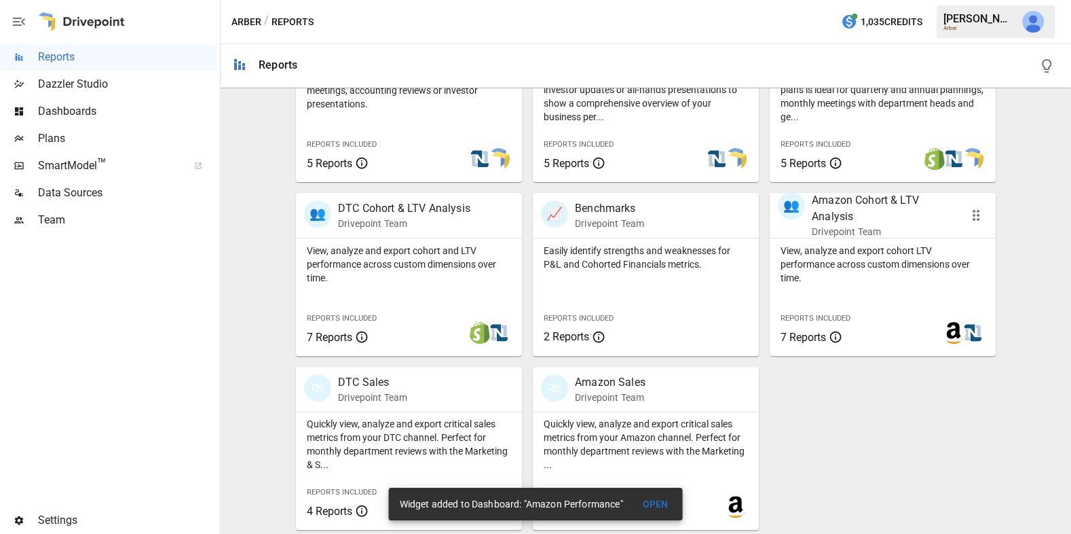
click at [899, 247] on p "View, analyze and export cohort LTV performance across custom dimensions over t…" at bounding box center [883, 264] width 204 height 41
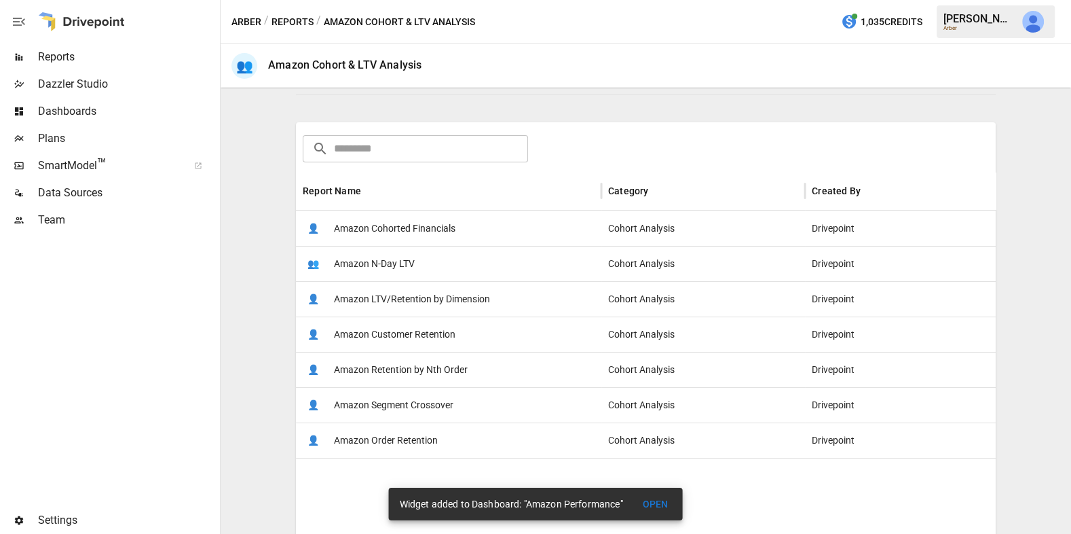
scroll to position [177, 0]
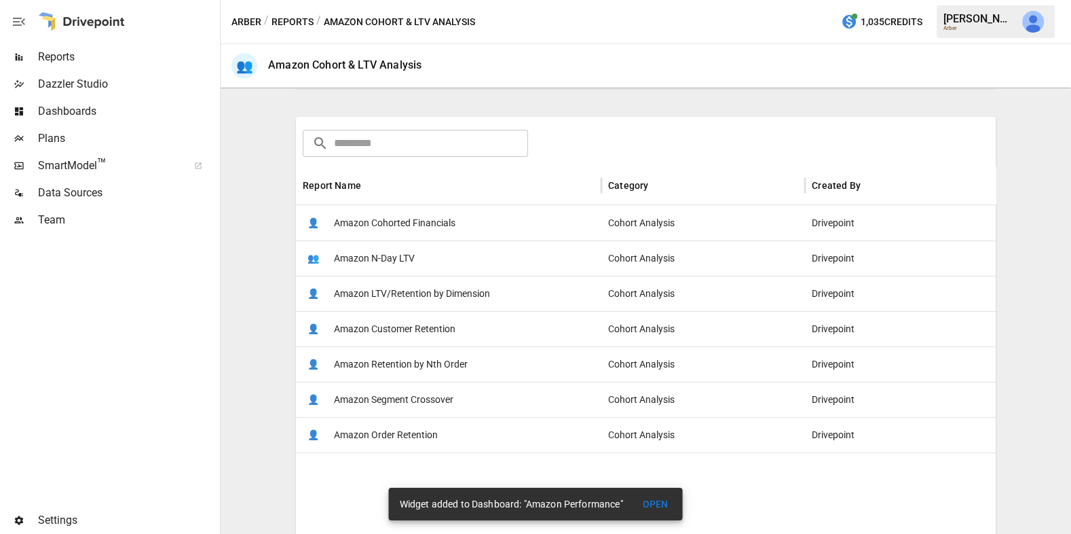
click at [498, 324] on div "👤 Amazon Customer Retention" at bounding box center [448, 328] width 305 height 35
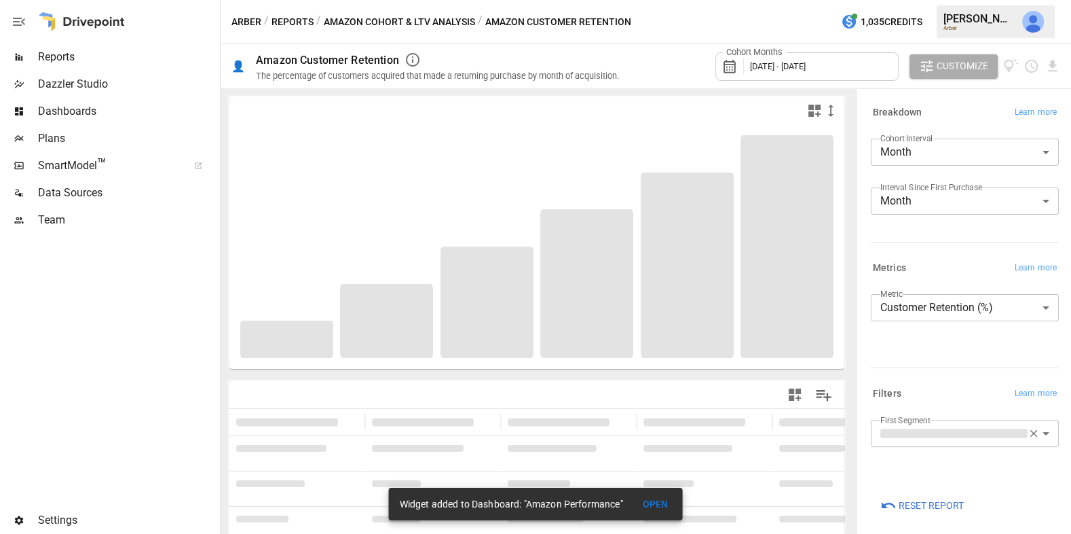
click at [798, 53] on div "Cohort Months [DATE] - [DATE]" at bounding box center [806, 66] width 183 height 29
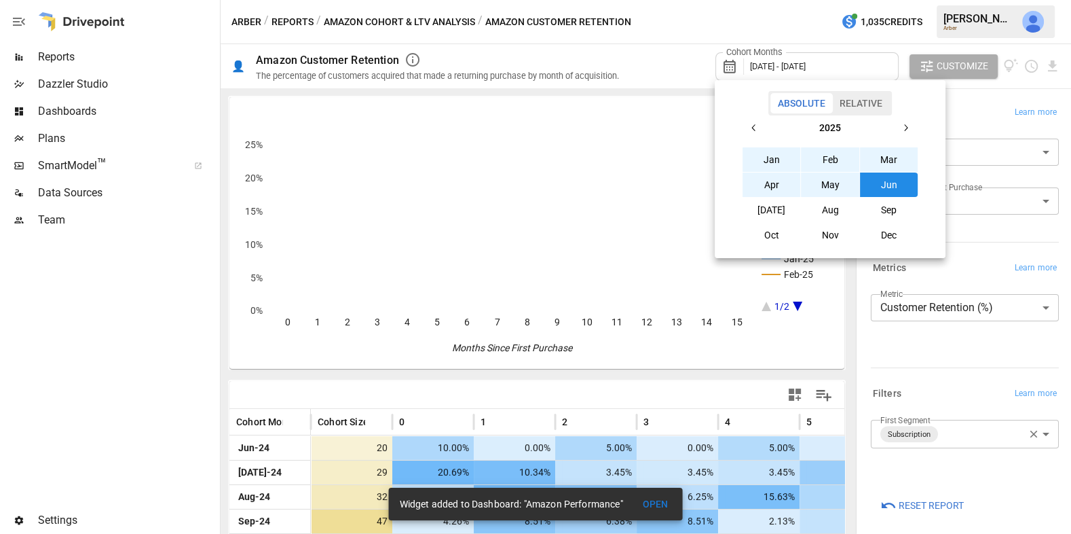
click at [856, 106] on button "Relative" at bounding box center [861, 103] width 58 height 20
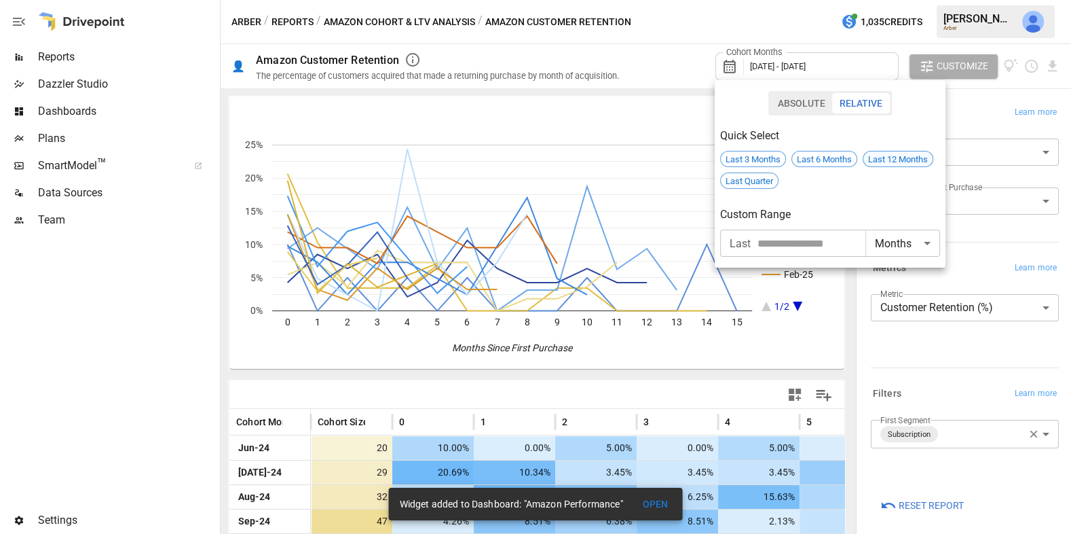
click at [880, 161] on span "Last 12 Months" at bounding box center [897, 159] width 69 height 10
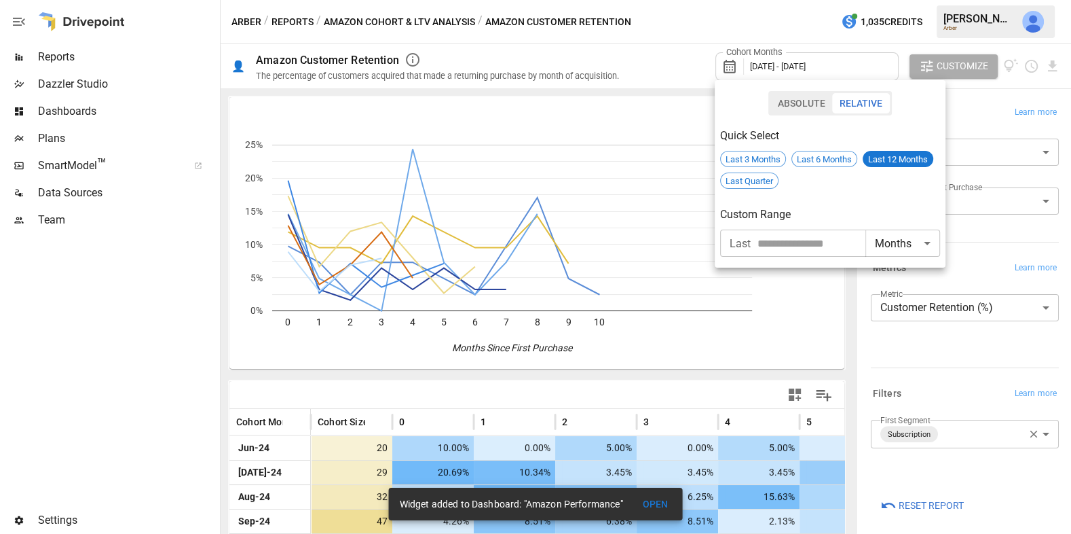
click at [745, 377] on div at bounding box center [535, 267] width 1071 height 534
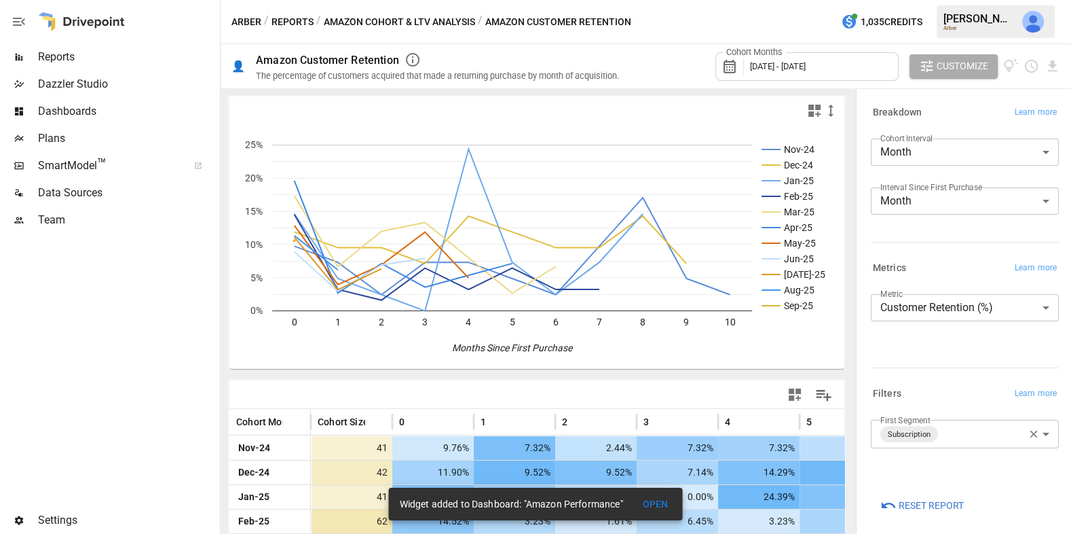
click at [789, 392] on icon "button" at bounding box center [795, 394] width 16 height 16
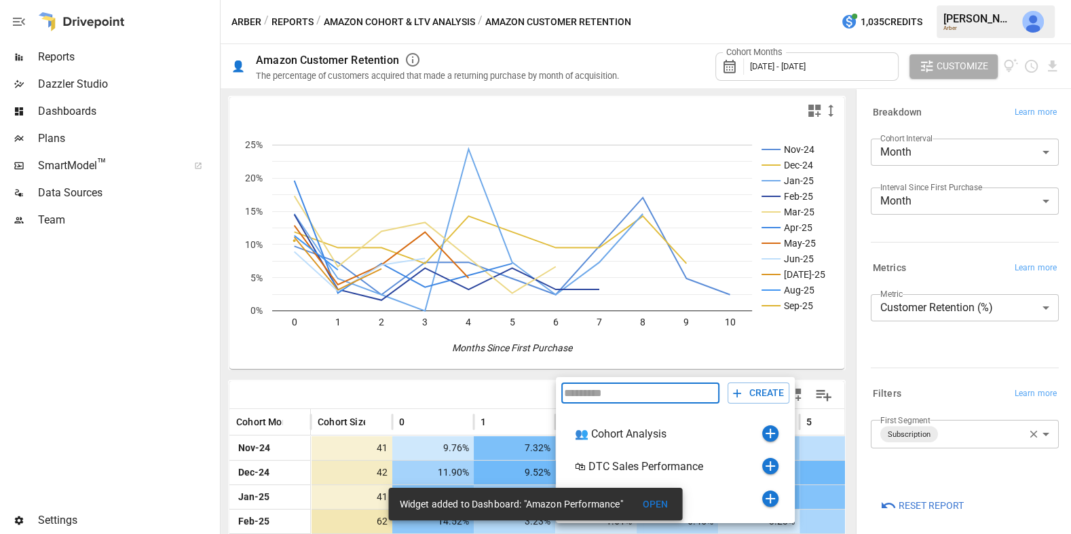
click at [982, 419] on div at bounding box center [535, 267] width 1071 height 534
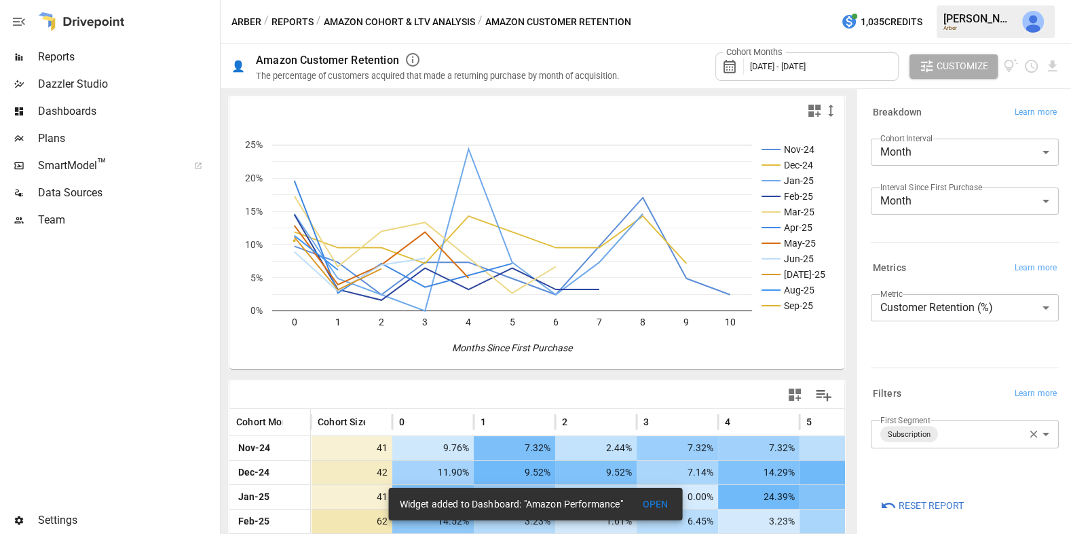
click at [980, 0] on body "Reports Dazzler Studio Dashboards Plans SmartModel ™ Data Sources Team Settings…" at bounding box center [535, 0] width 1071 height 0
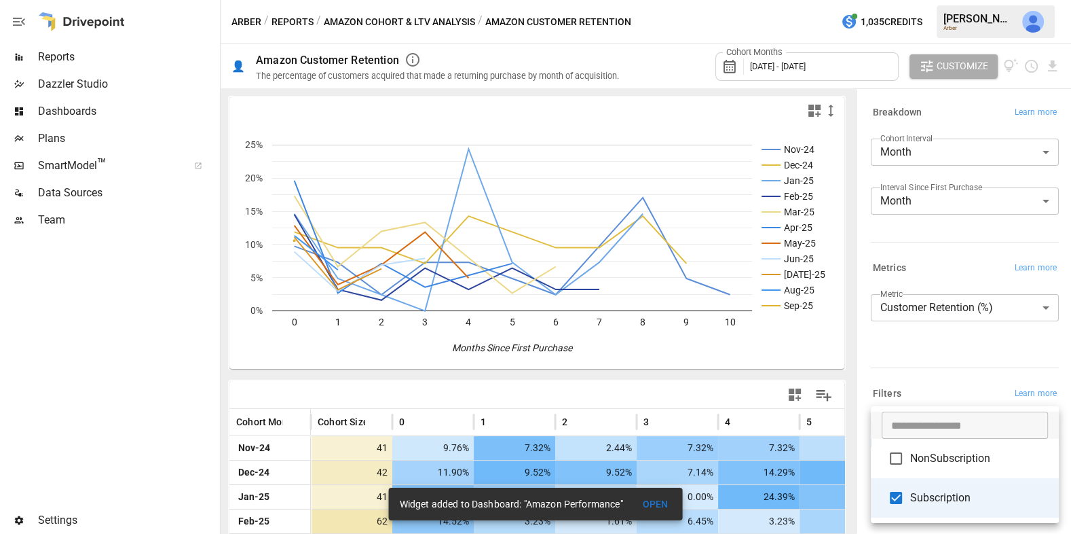
click at [965, 453] on span "NonSubscription" at bounding box center [979, 458] width 138 height 16
type input "**********"
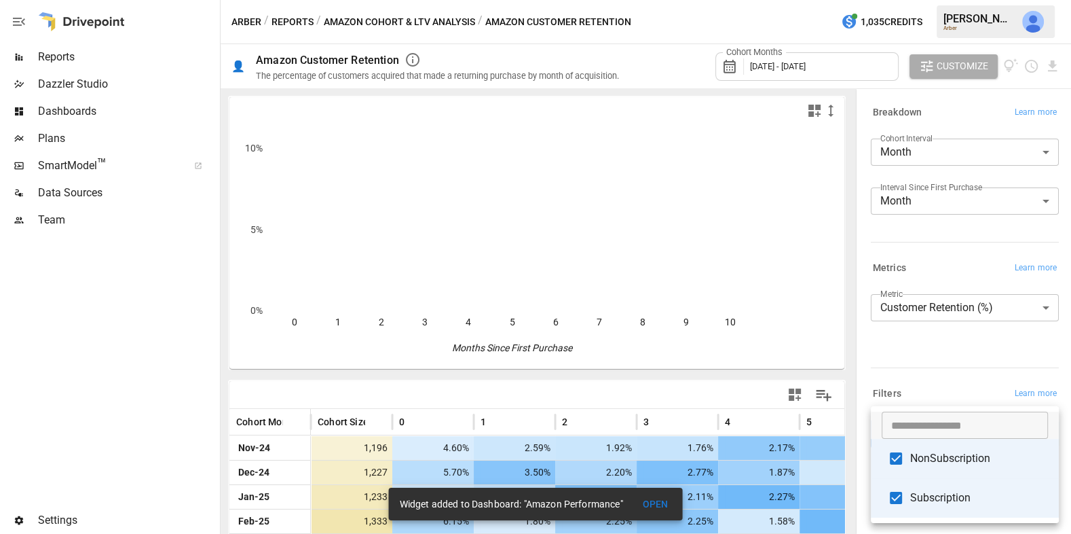
click at [968, 373] on div at bounding box center [535, 267] width 1071 height 534
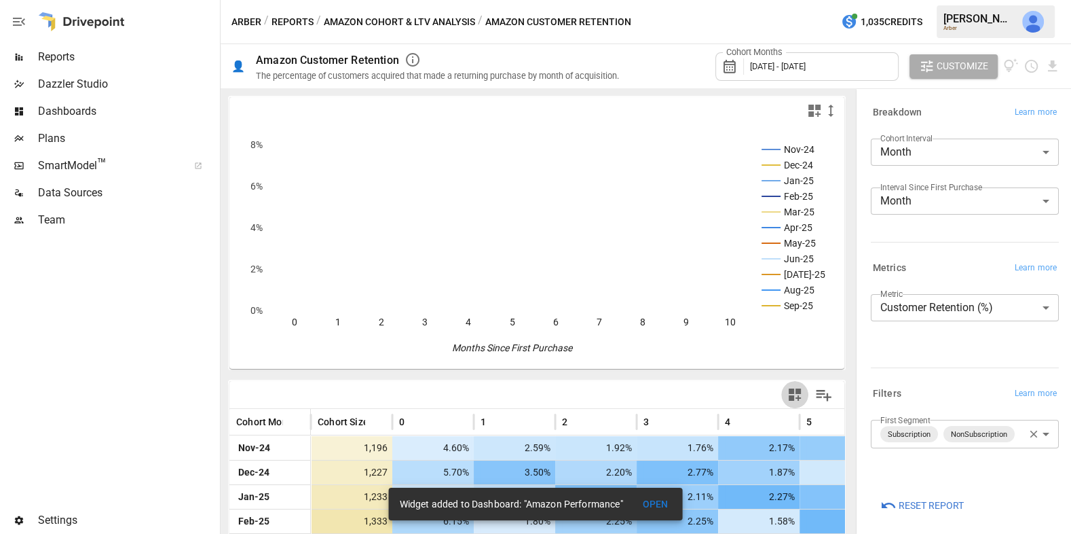
click at [792, 388] on icon "button" at bounding box center [795, 394] width 12 height 12
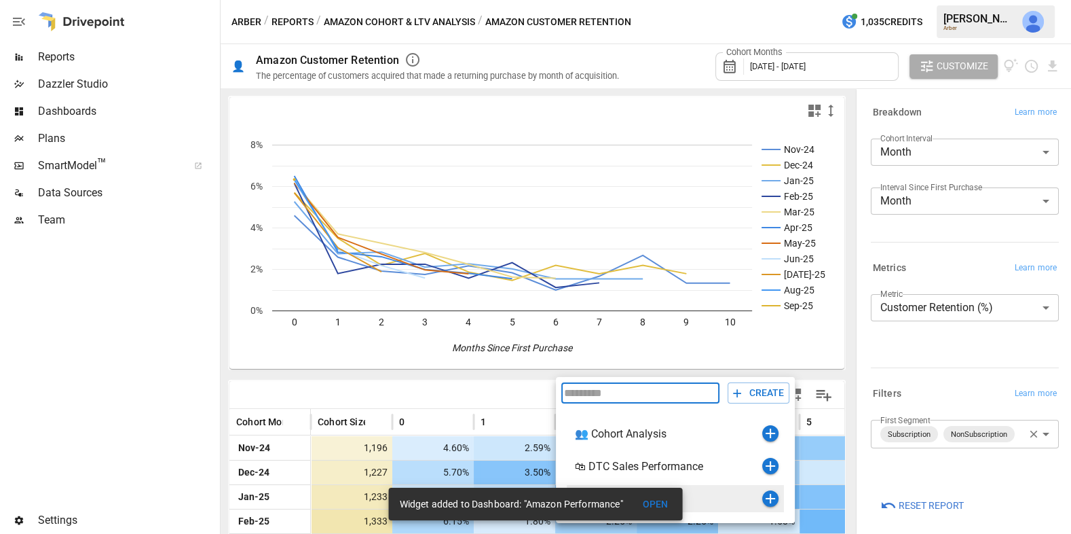
click at [770, 496] on icon "button" at bounding box center [771, 498] width 10 height 10
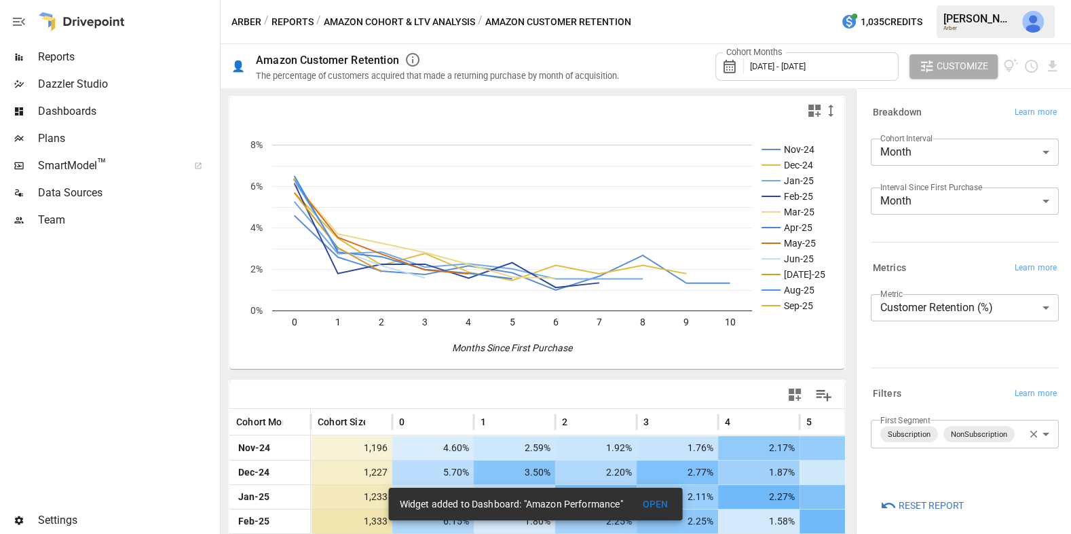
click at [445, 16] on button "Amazon Cohort & LTV Analysis" at bounding box center [399, 22] width 151 height 17
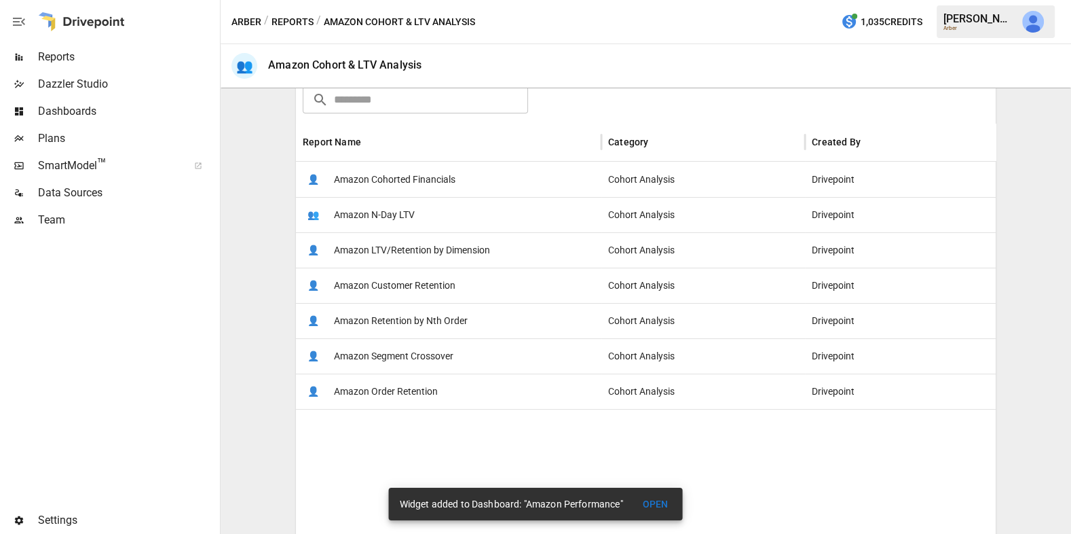
scroll to position [222, 0]
click at [431, 177] on span "Amazon Cohorted Financials" at bounding box center [395, 178] width 122 height 35
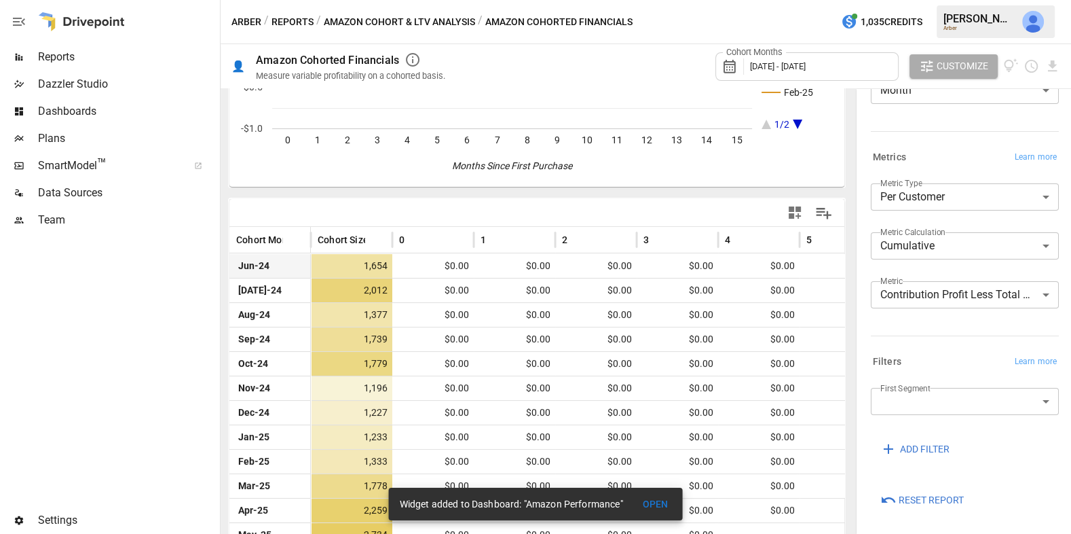
scroll to position [226, 0]
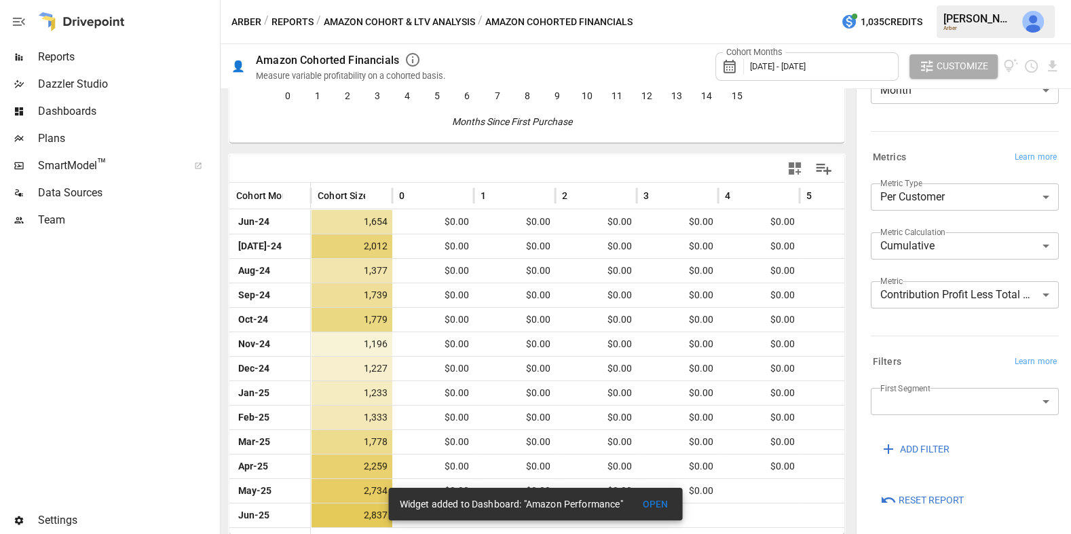
click at [922, 497] on span "Reset Report" at bounding box center [931, 499] width 65 height 17
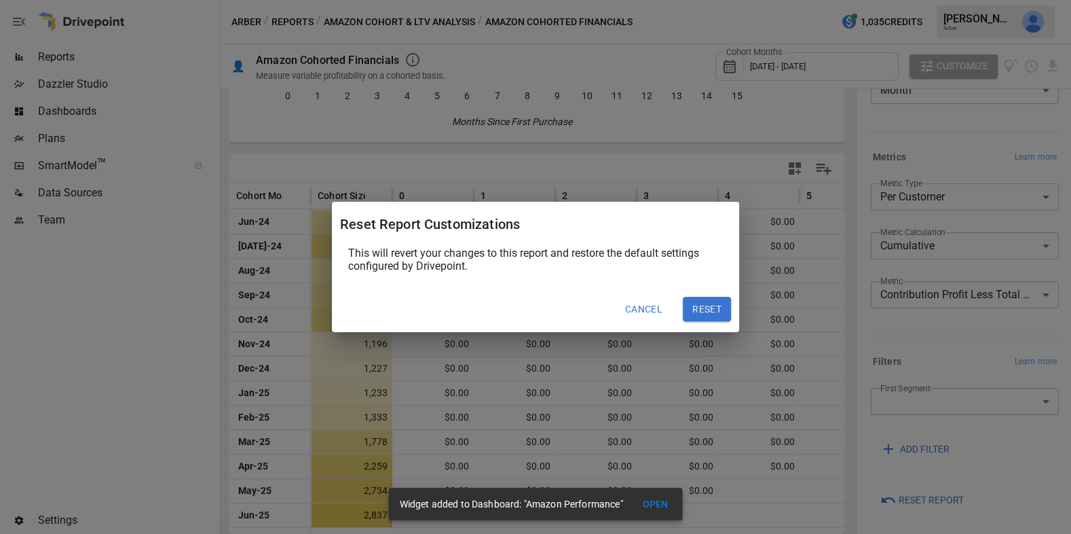
click at [713, 293] on div "Reset" at bounding box center [701, 303] width 59 height 35
click at [713, 310] on button "Reset" at bounding box center [707, 309] width 48 height 24
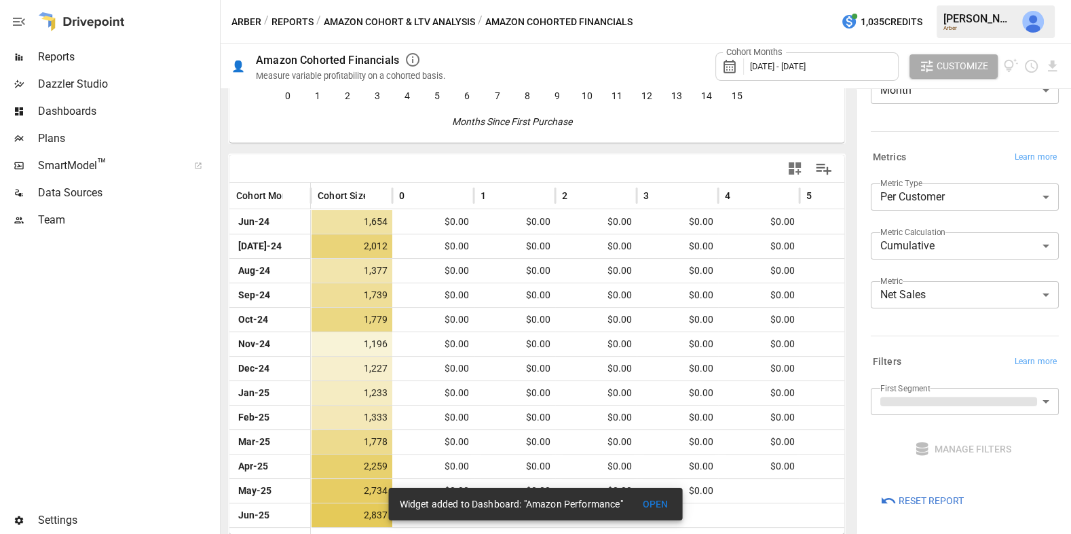
scroll to position [133, 0]
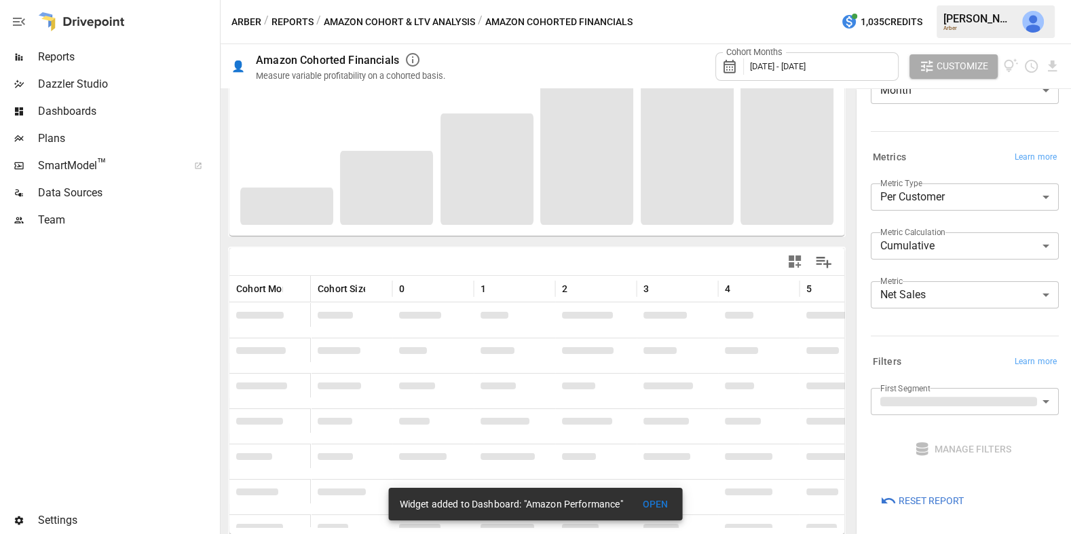
click at [783, 56] on label "Cohort Months" at bounding box center [754, 52] width 63 height 12
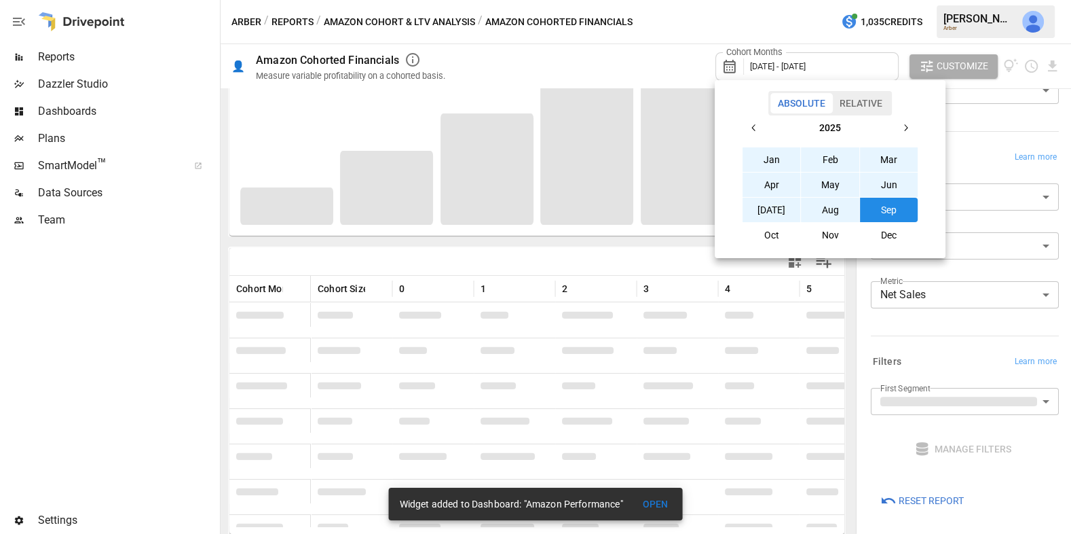
click at [861, 105] on button "Relative" at bounding box center [861, 103] width 58 height 20
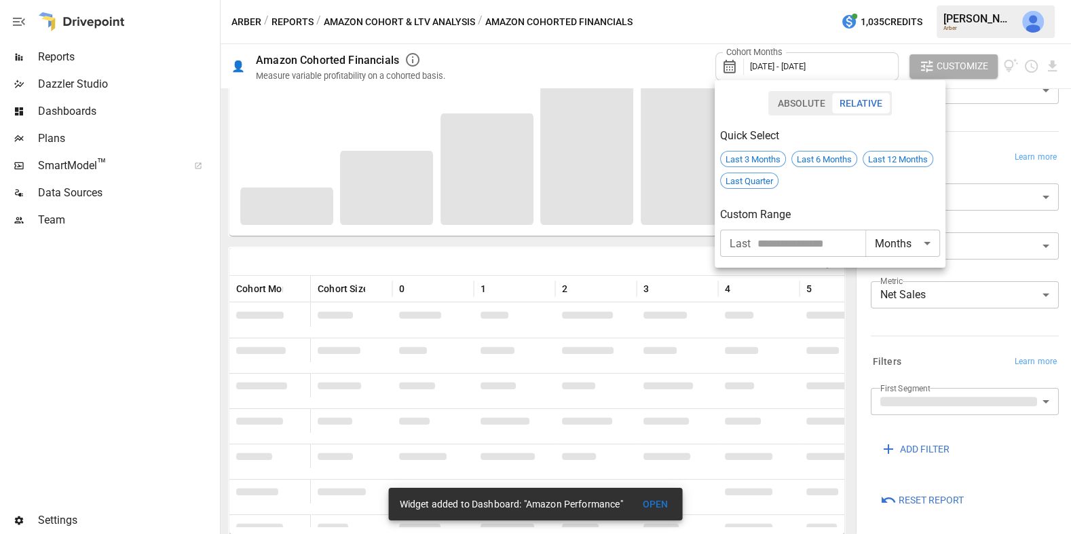
scroll to position [226, 0]
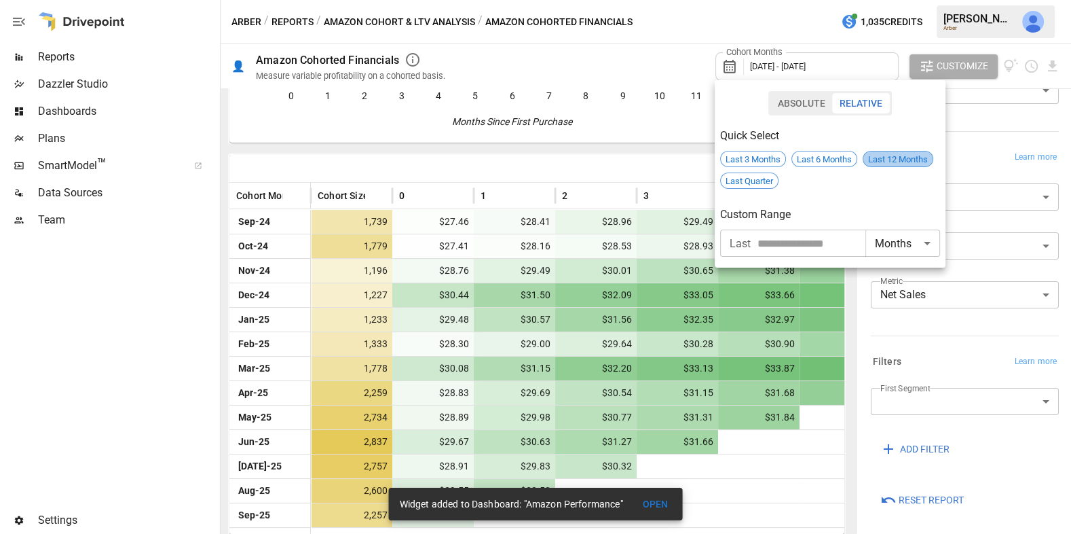
click at [891, 156] on span "Last 12 Months" at bounding box center [897, 159] width 69 height 10
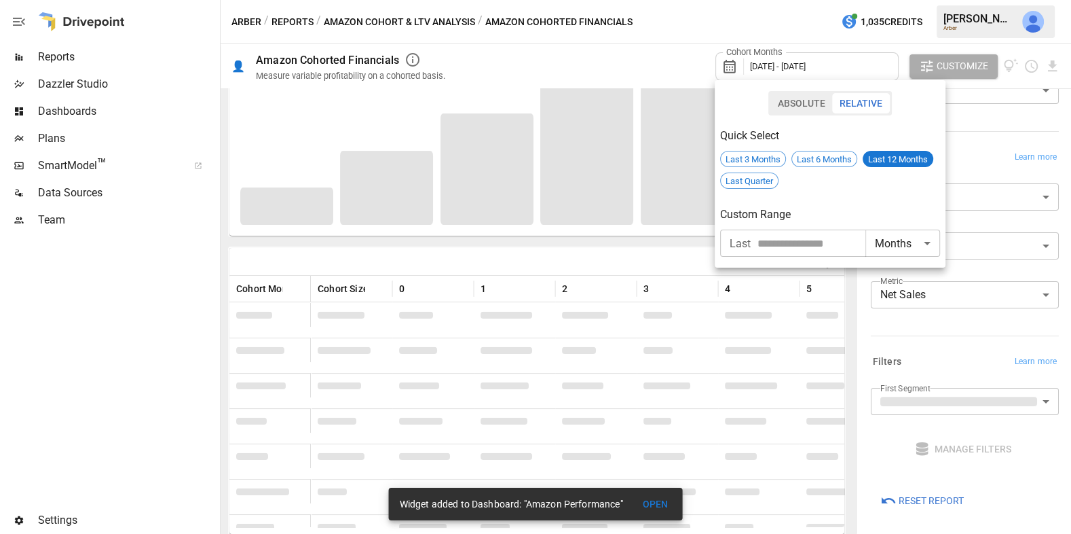
click at [655, 234] on div at bounding box center [535, 267] width 1071 height 534
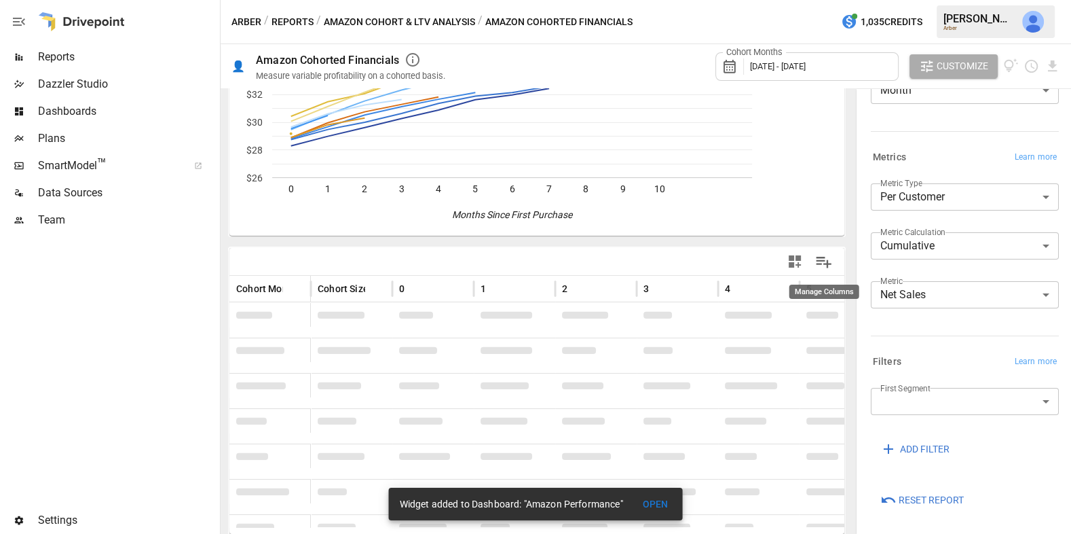
scroll to position [177, 0]
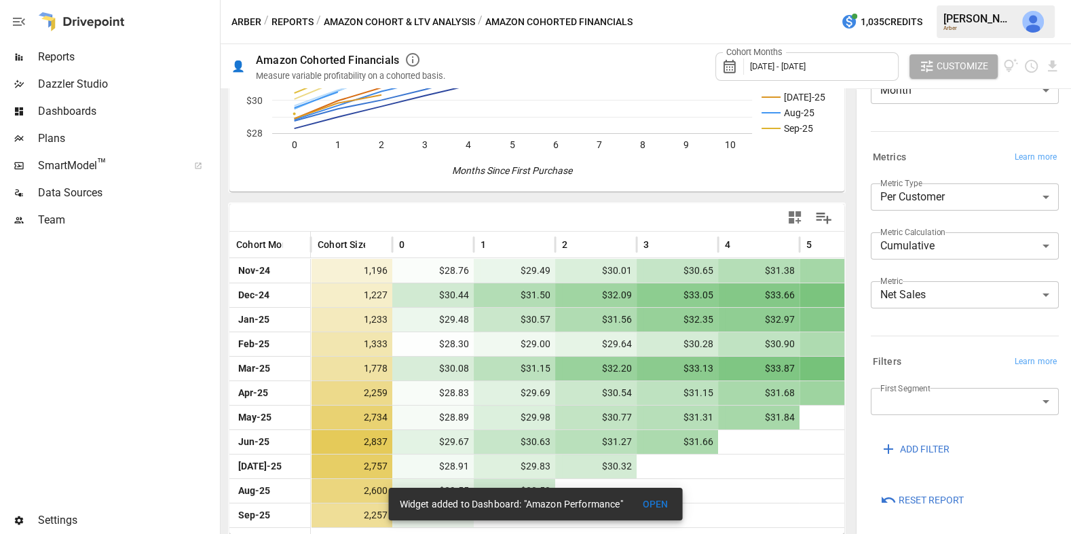
click at [956, 0] on body "Reports Dazzler Studio Dashboards Plans SmartModel ™ Data Sources Team Settings…" at bounding box center [535, 0] width 1071 height 0
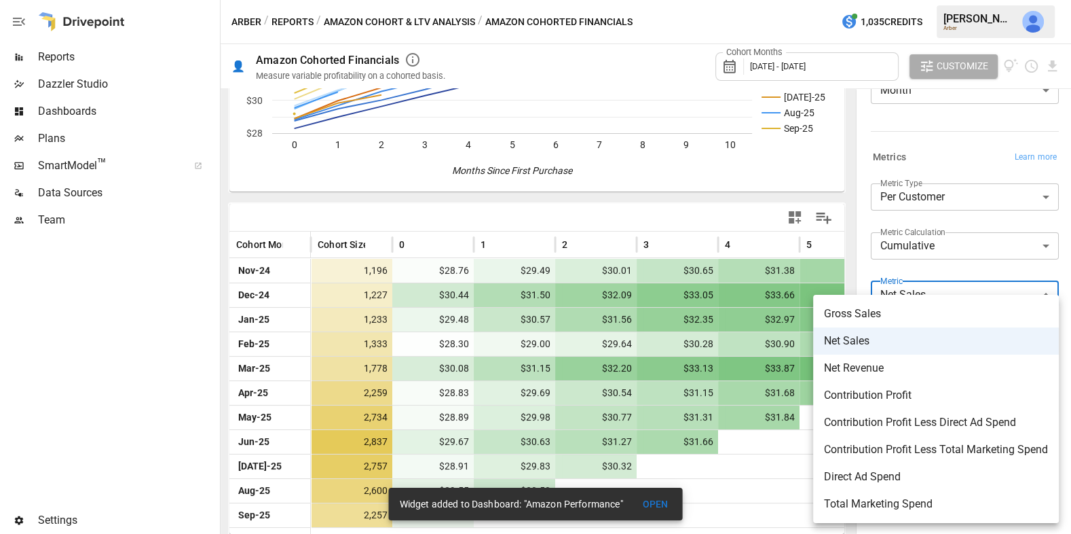
click at [946, 426] on span "Contribution Profit Less Direct Ad Spend" at bounding box center [936, 422] width 224 height 16
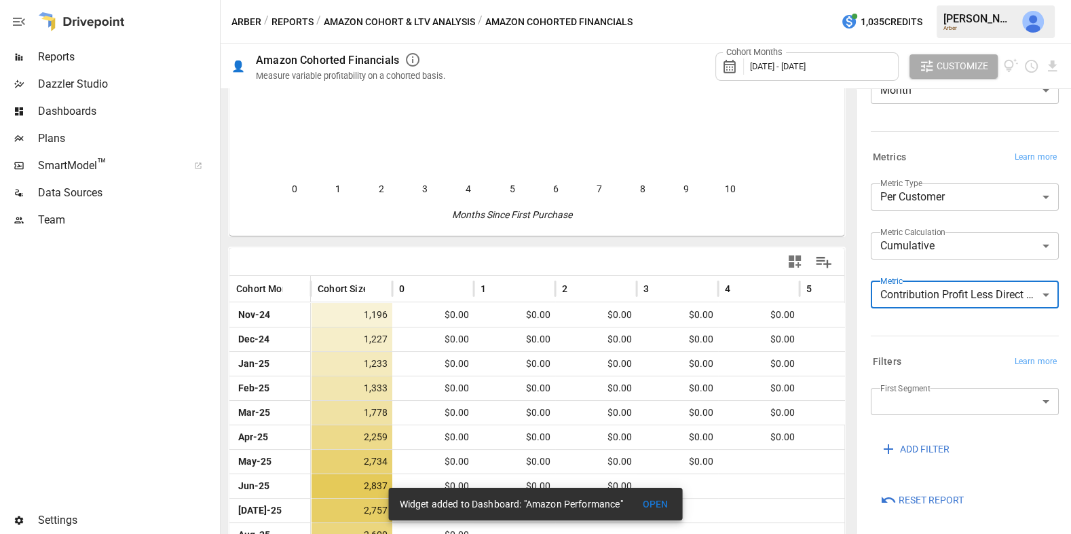
scroll to position [177, 0]
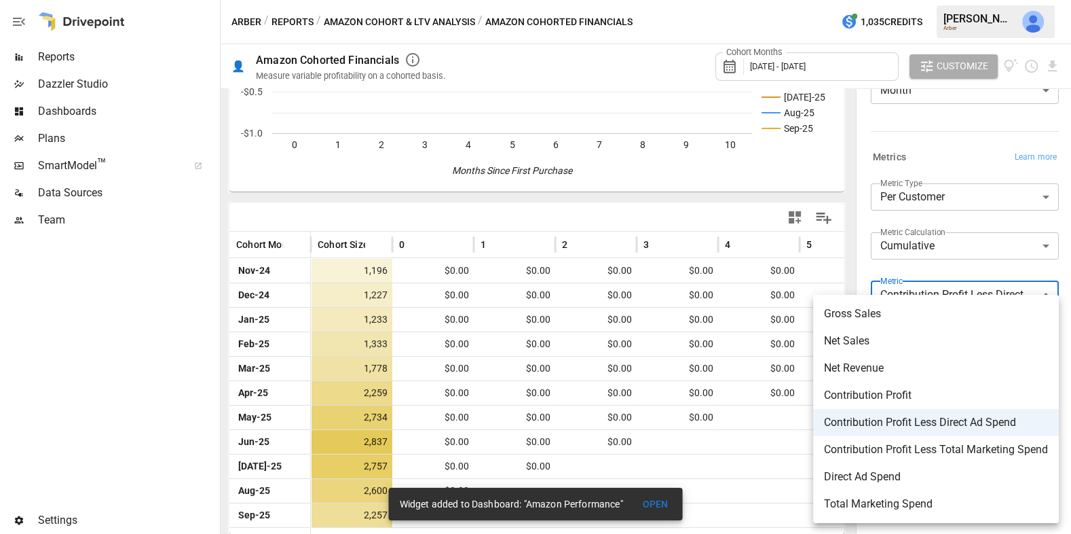
click at [917, 0] on body "Reports Dazzler Studio Dashboards Plans SmartModel ™ Data Sources Team Settings…" at bounding box center [535, 0] width 1071 height 0
click at [890, 336] on span "Net Sales" at bounding box center [936, 341] width 224 height 16
type input "*********"
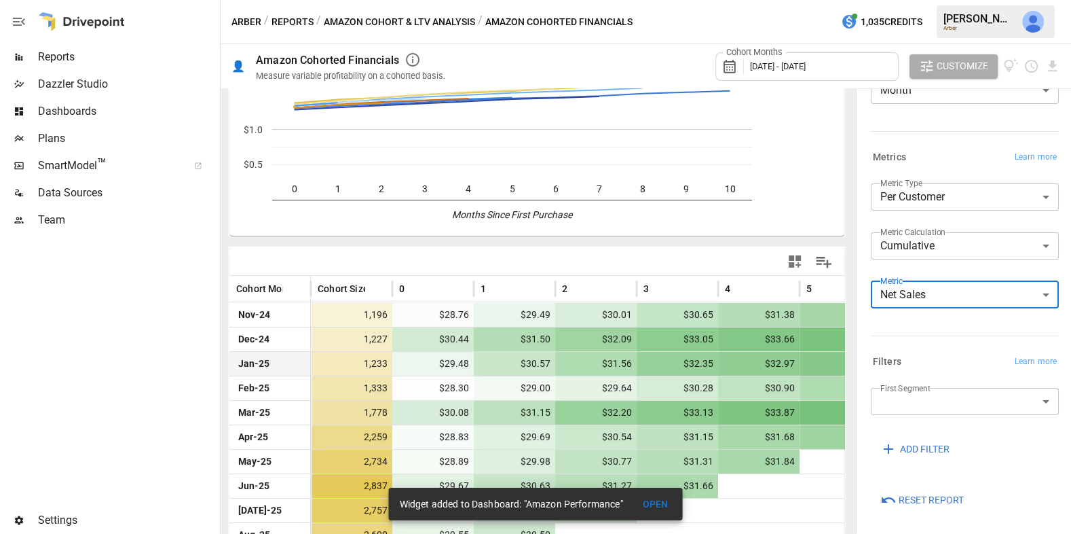
scroll to position [177, 0]
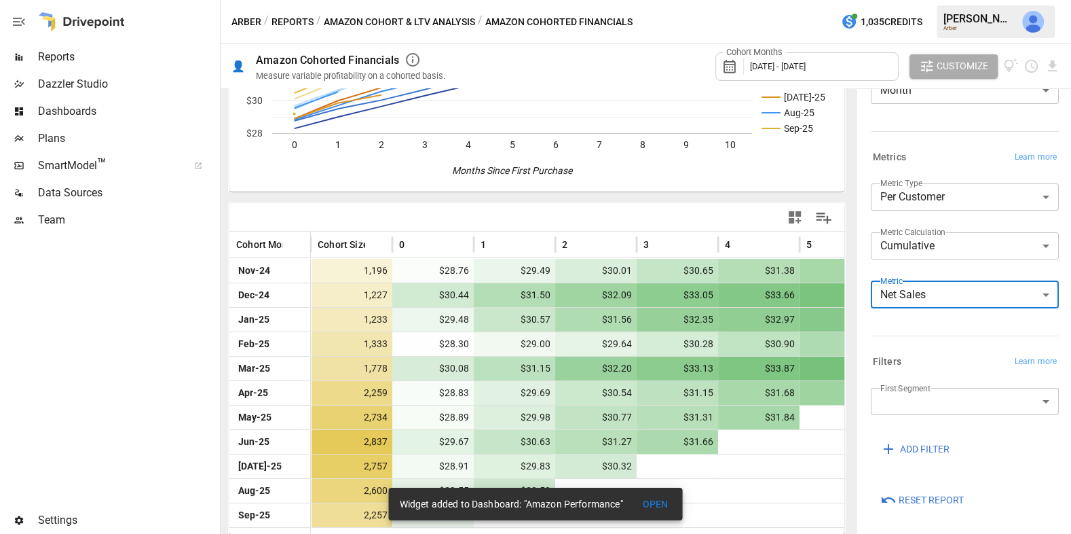
click at [789, 215] on icon "button" at bounding box center [795, 217] width 16 height 16
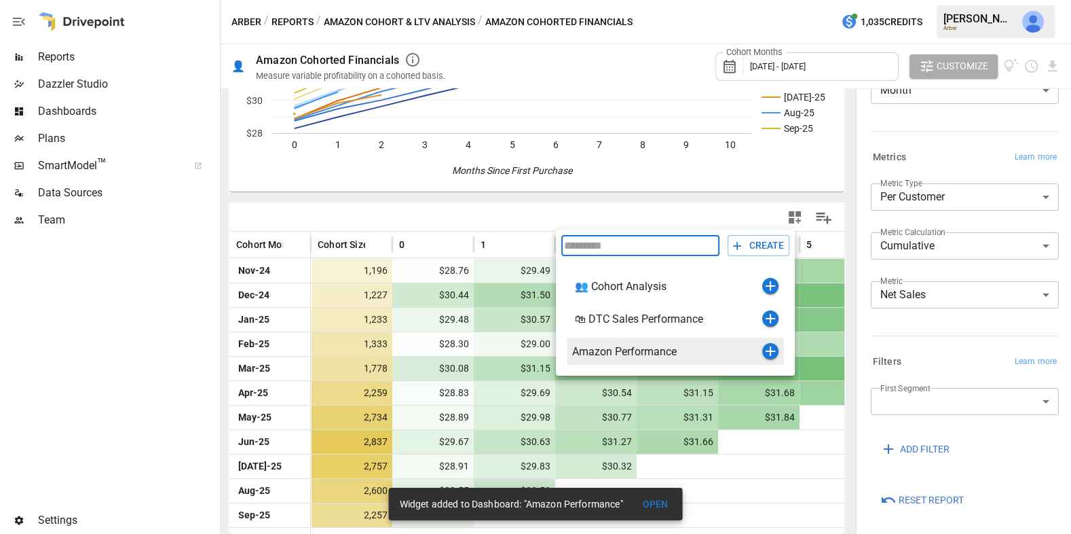
click at [770, 352] on icon "button" at bounding box center [771, 351] width 10 height 10
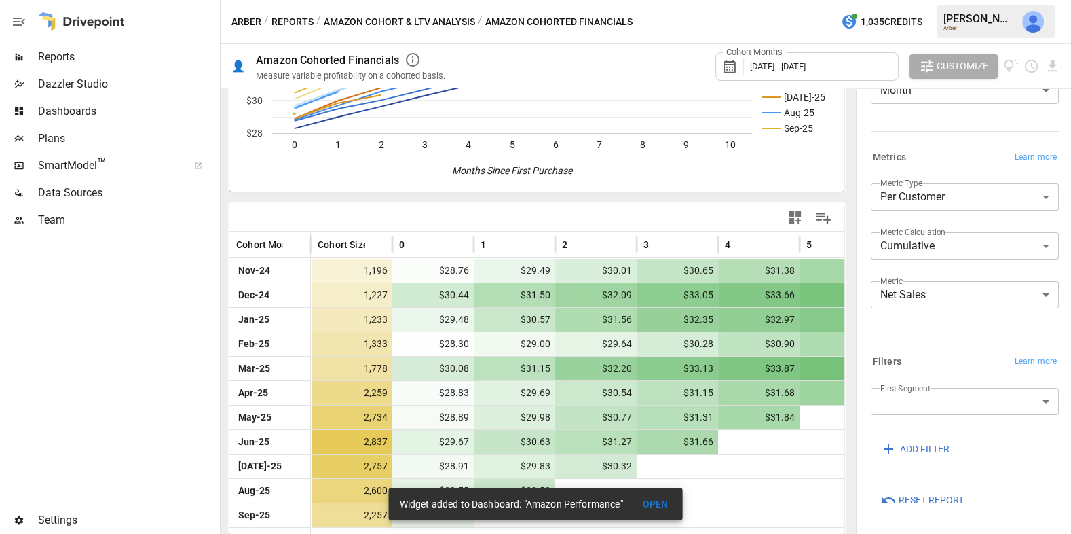
click at [458, 20] on button "Amazon Cohort & LTV Analysis" at bounding box center [399, 22] width 151 height 17
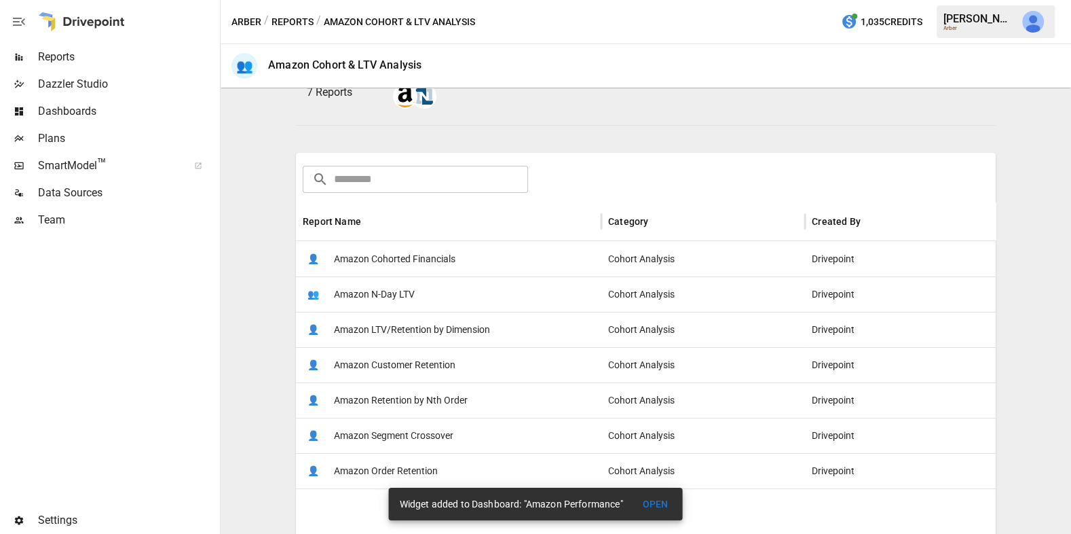
scroll to position [137, 0]
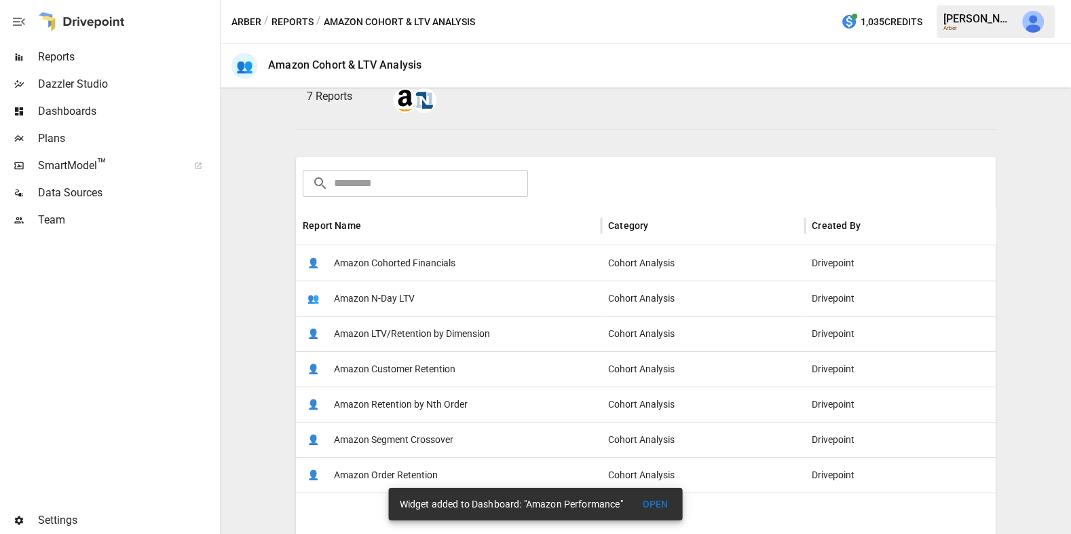
click at [400, 409] on span "Amazon Retention by Nth Order" at bounding box center [401, 404] width 134 height 35
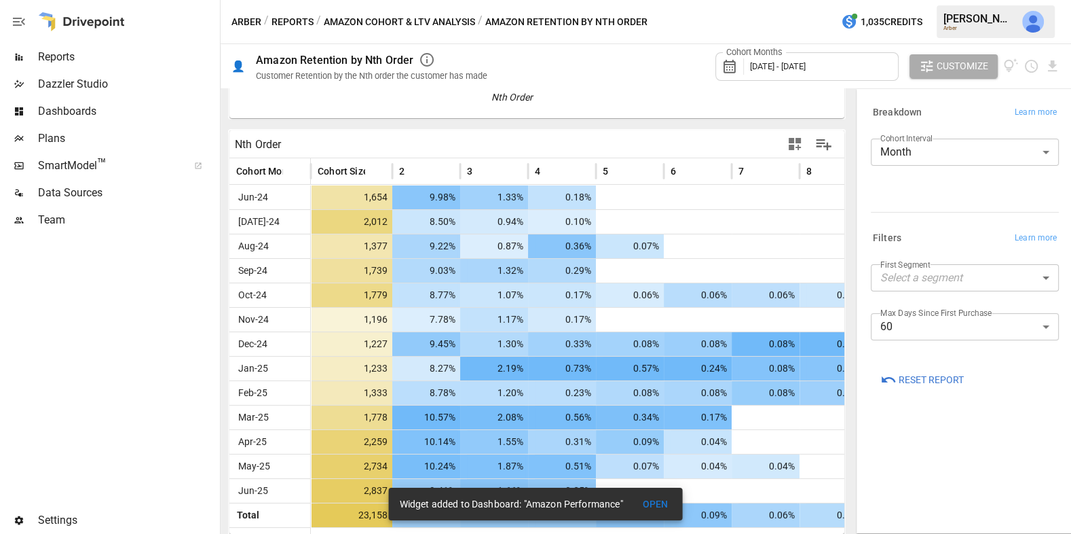
click at [971, 0] on body "Reports Dazzler Studio Dashboards Plans SmartModel ™ Data Sources Team Settings…" at bounding box center [535, 0] width 1071 height 0
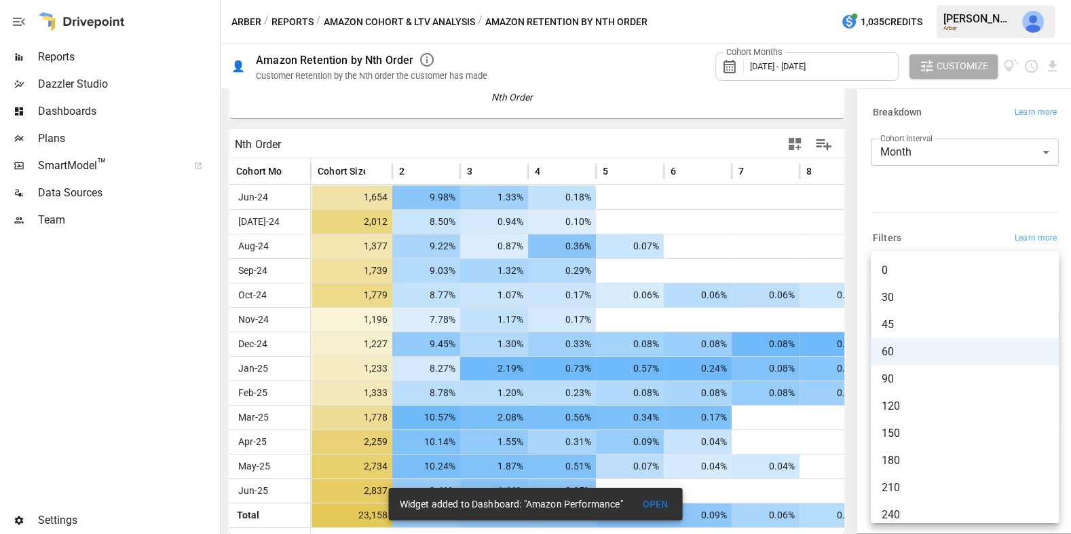
click at [925, 406] on span "120" at bounding box center [965, 406] width 166 height 16
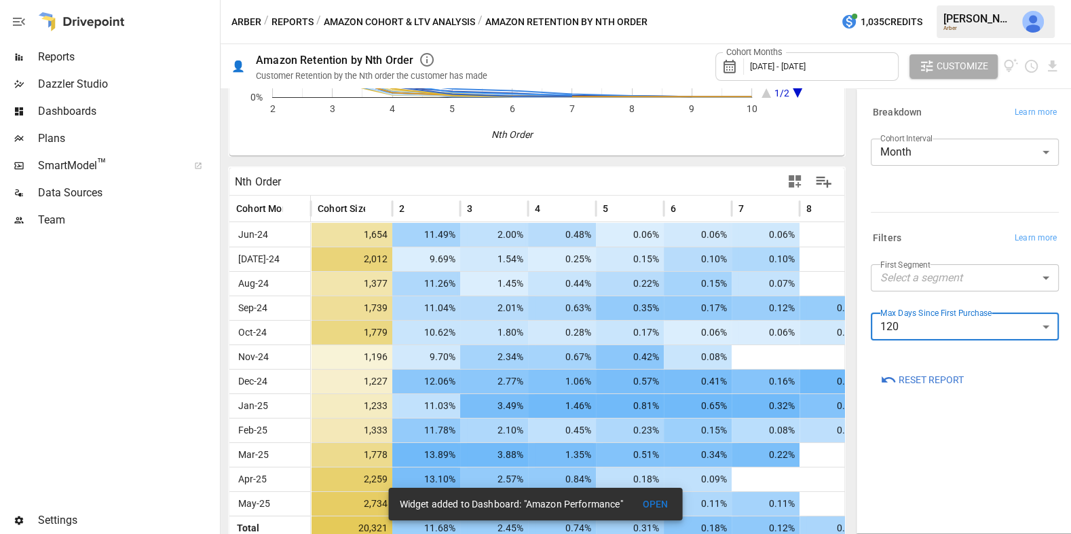
scroll to position [226, 0]
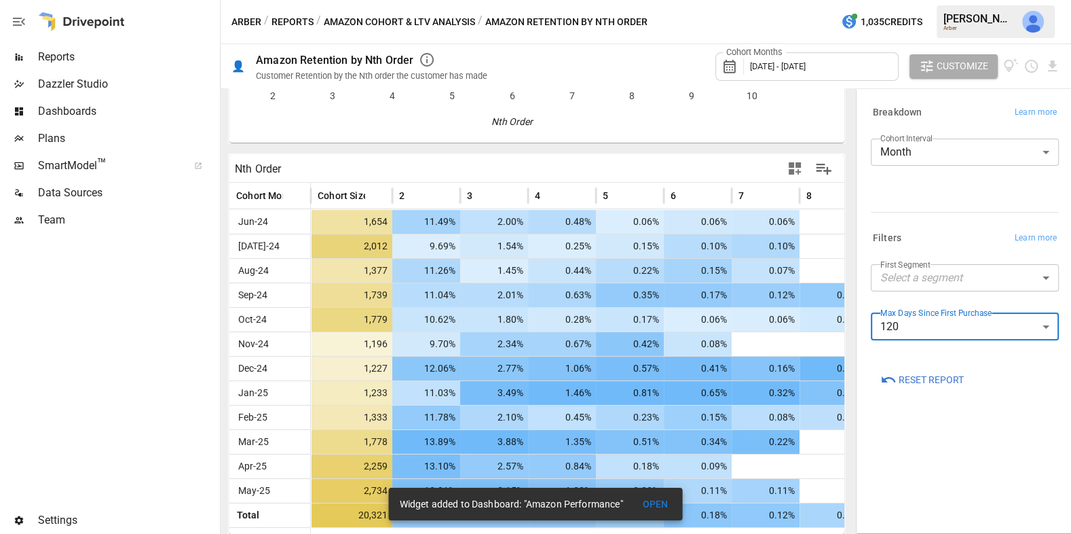
click at [931, 378] on span "Reset Report" at bounding box center [931, 379] width 65 height 17
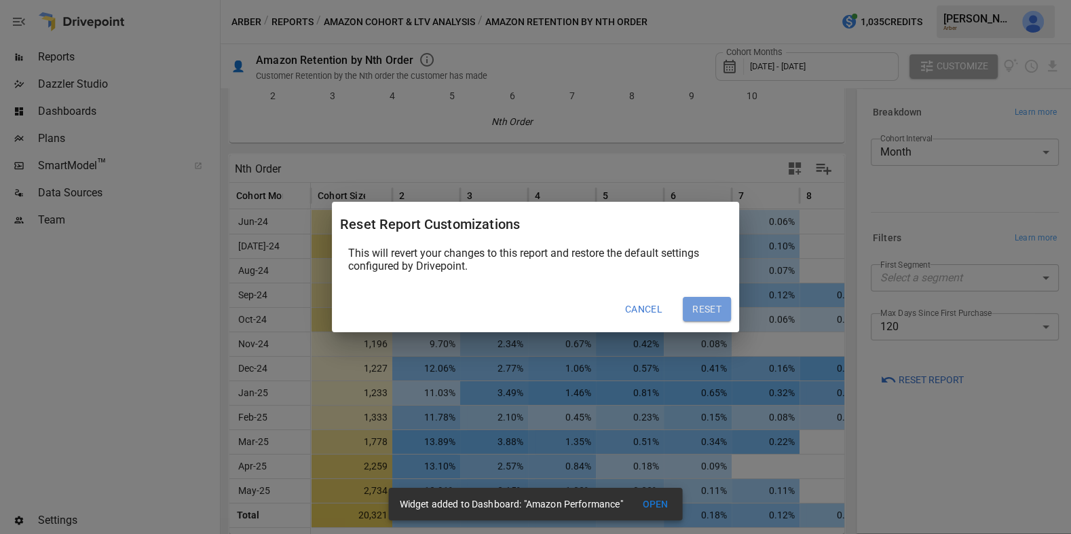
click at [709, 307] on button "Reset" at bounding box center [707, 309] width 48 height 24
type input "**"
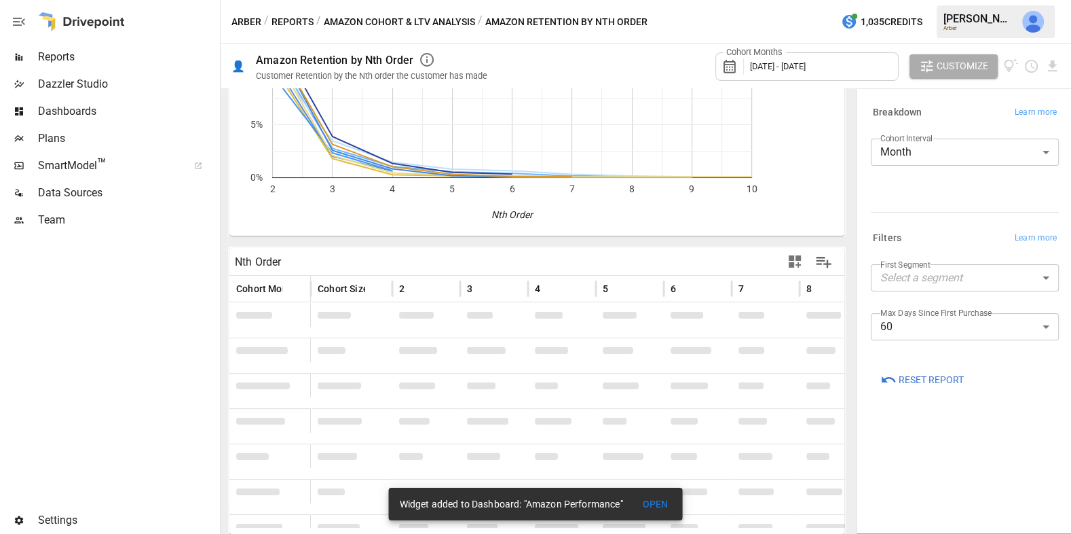
scroll to position [202, 0]
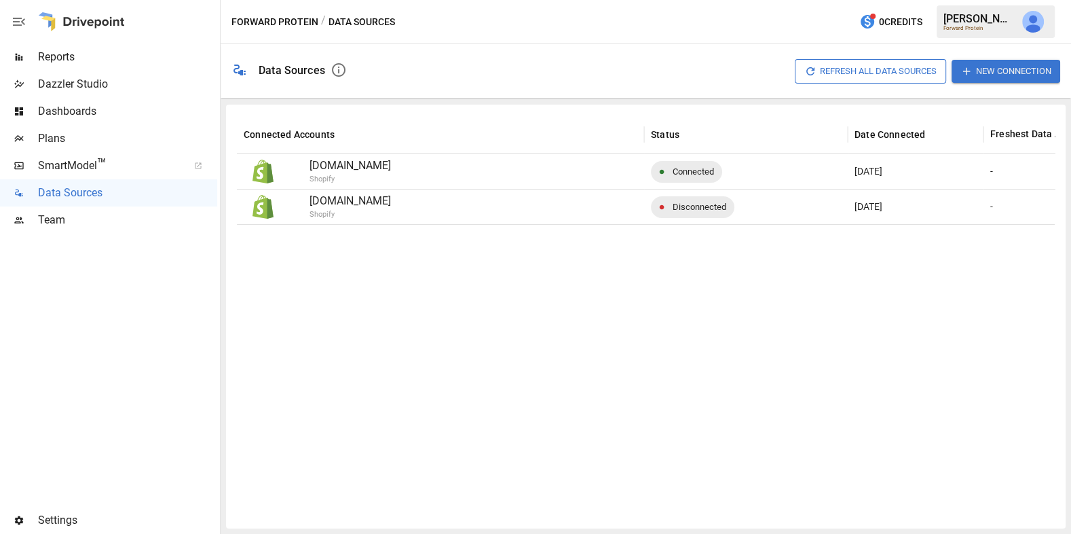
click at [189, 53] on span "Reports" at bounding box center [127, 57] width 179 height 16
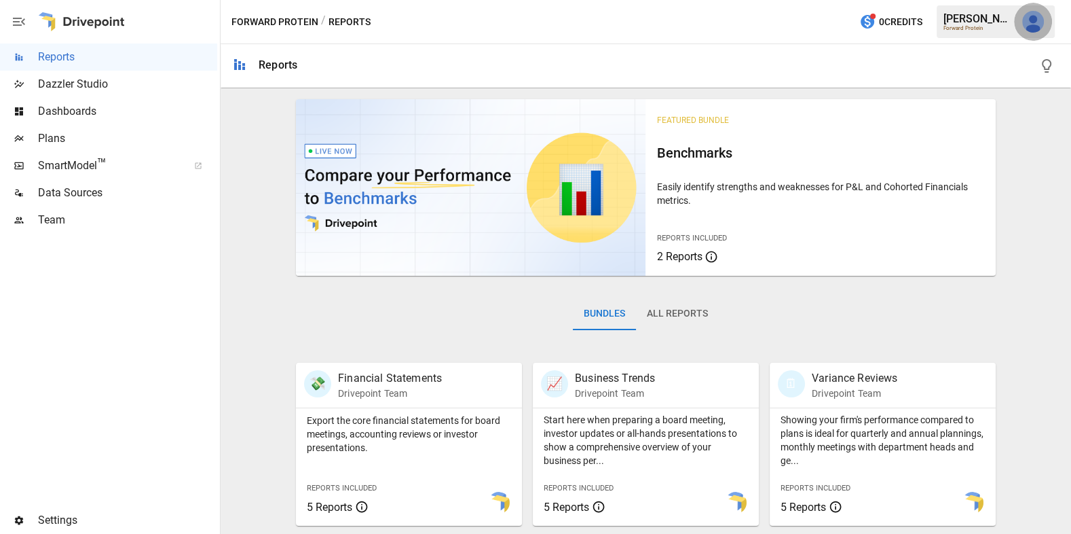
click at [1031, 23] on img "Julie Wilton" at bounding box center [1033, 22] width 22 height 22
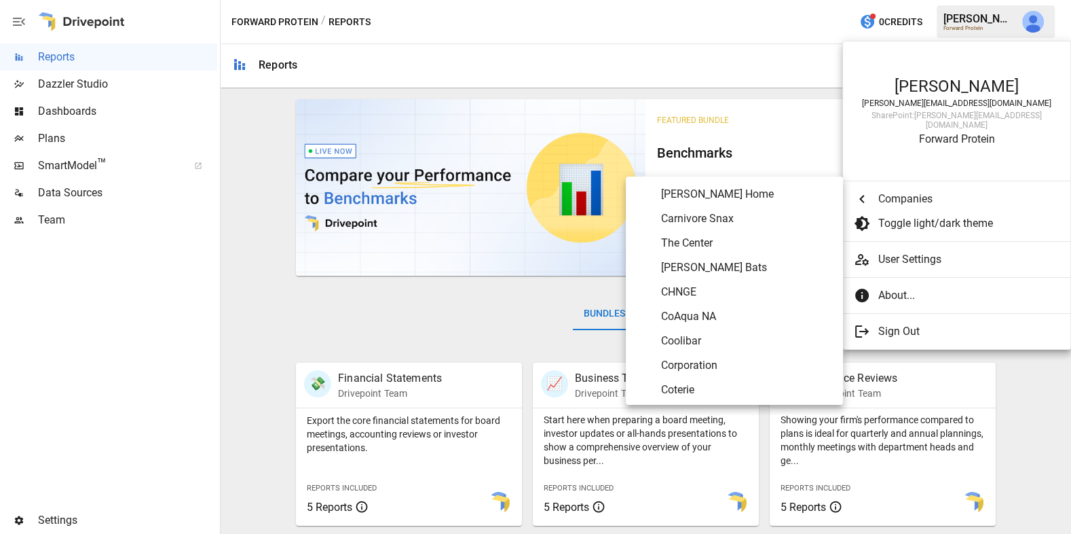
scroll to position [1218, 0]
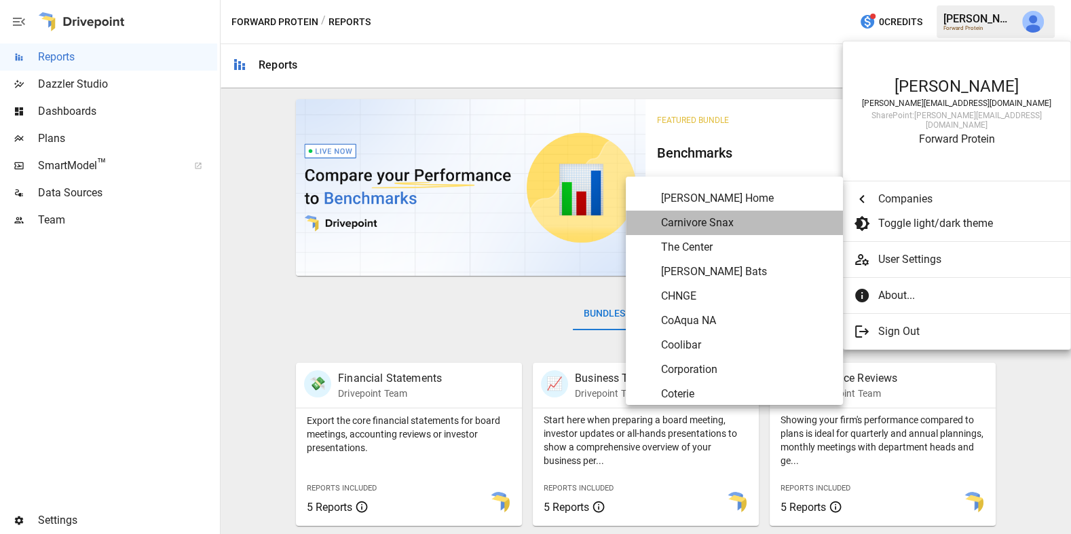
click at [748, 222] on span "Carnivore Snax" at bounding box center [746, 222] width 171 height 16
